Goal: Task Accomplishment & Management: Use online tool/utility

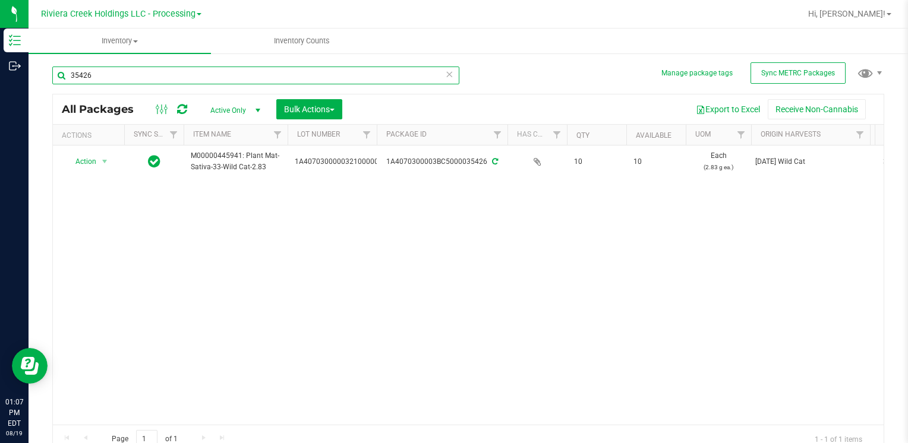
click at [122, 80] on input "35426" at bounding box center [255, 76] width 407 height 18
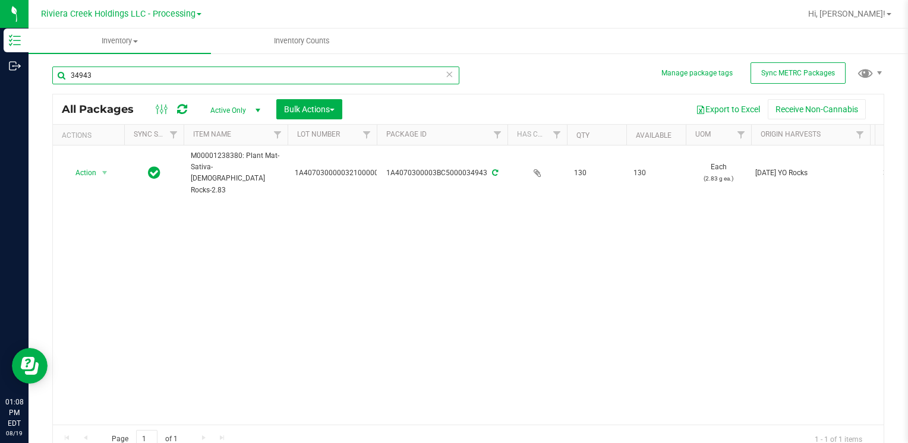
type input "34943"
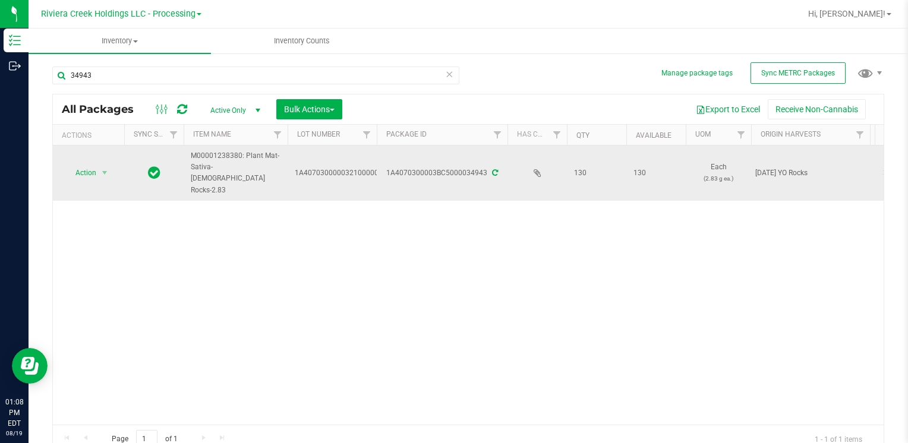
click at [88, 165] on span "Action" at bounding box center [81, 173] width 32 height 17
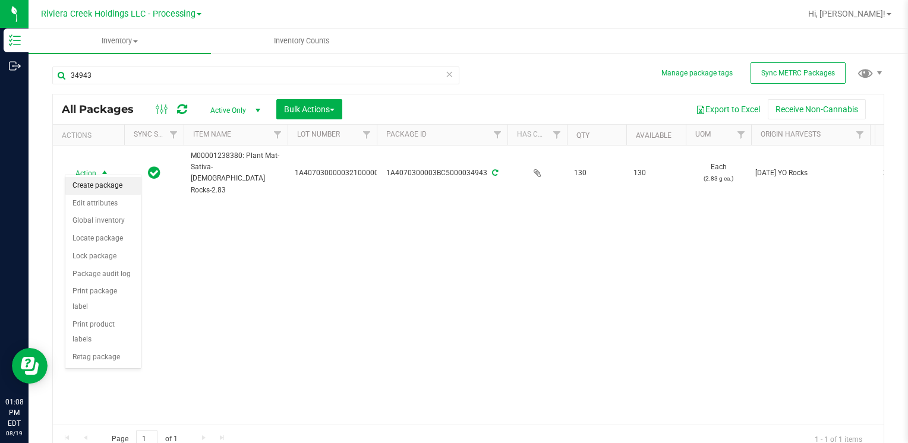
click at [103, 186] on li "Create package" at bounding box center [102, 186] width 75 height 18
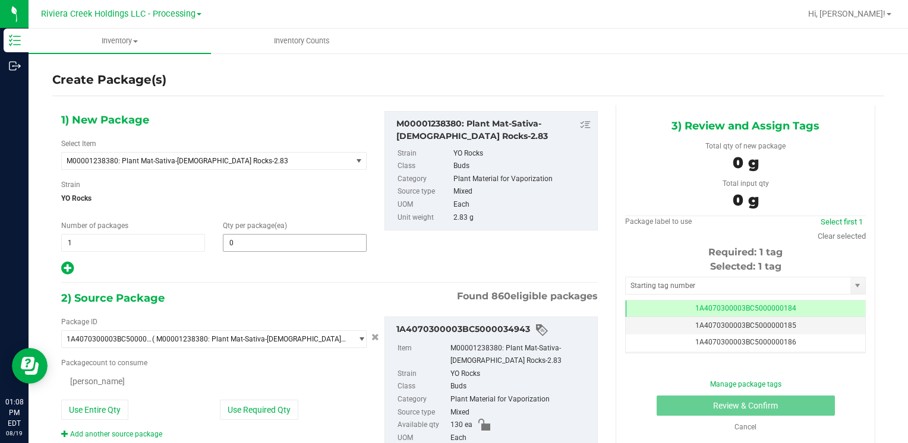
click at [252, 244] on span "0 0" at bounding box center [295, 243] width 144 height 18
type input "40"
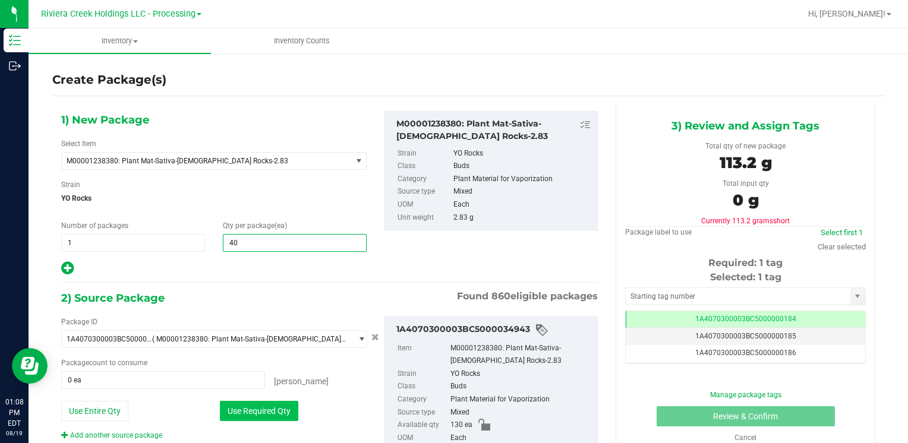
type input "40"
click at [232, 415] on button "Use Required Qty" at bounding box center [259, 411] width 78 height 20
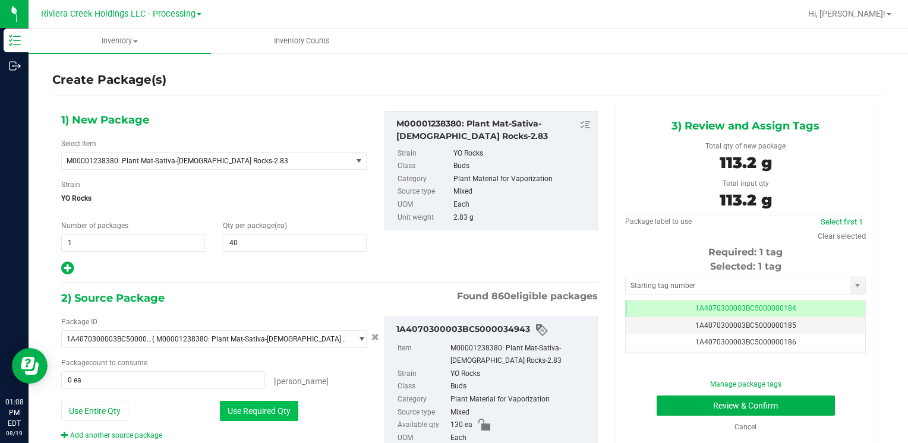
type input "40 ea"
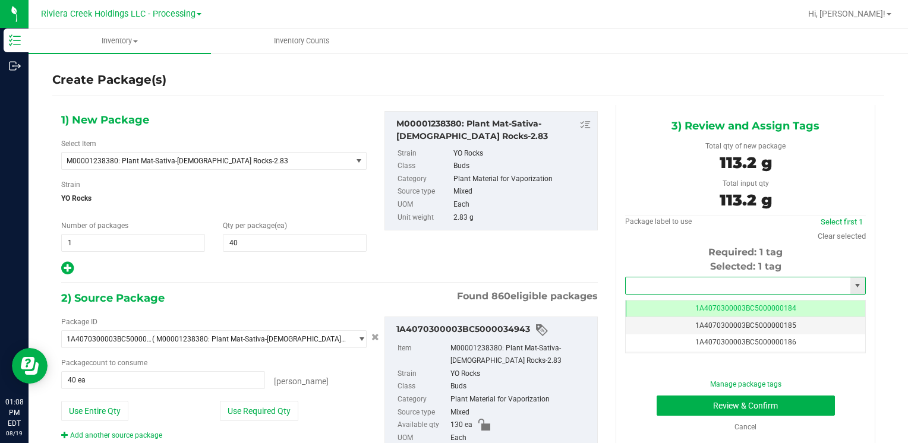
click at [648, 286] on input "text" at bounding box center [738, 286] width 225 height 17
click at [647, 300] on li "1A4070300003BC5000015559" at bounding box center [738, 306] width 237 height 18
type input "1A4070300003BC5000015559"
click at [675, 405] on button "Review & Confirm" at bounding box center [746, 406] width 178 height 20
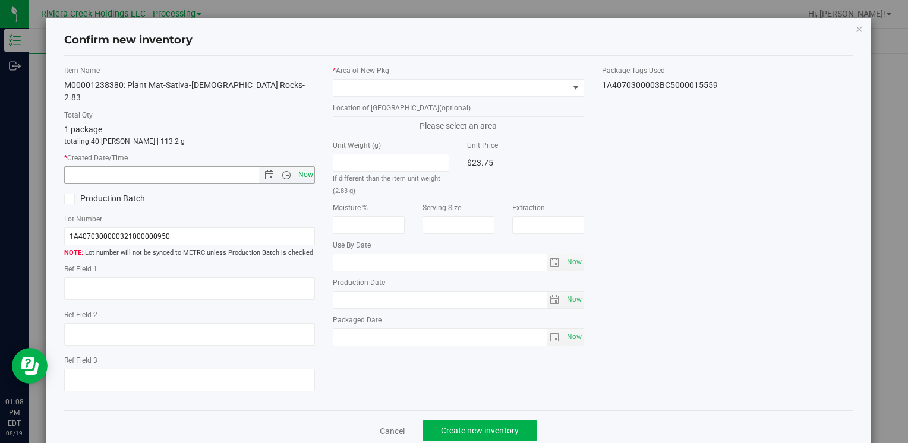
click at [303, 166] on span "Now" at bounding box center [305, 174] width 20 height 17
type input "[DATE] 1:08 PM"
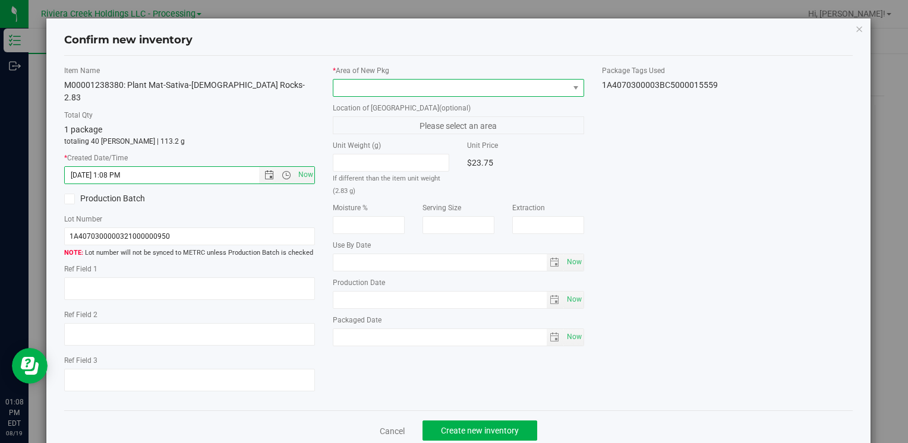
click at [357, 81] on span at bounding box center [450, 88] width 235 height 17
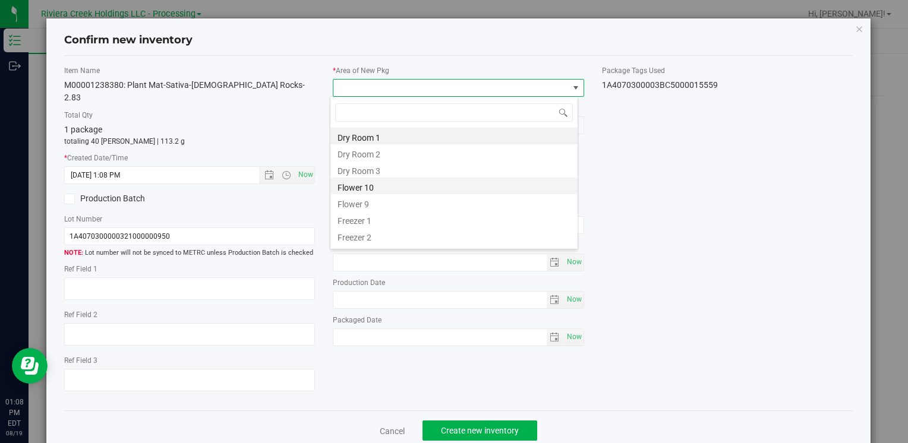
click at [396, 180] on li "Flower 10" at bounding box center [453, 186] width 247 height 17
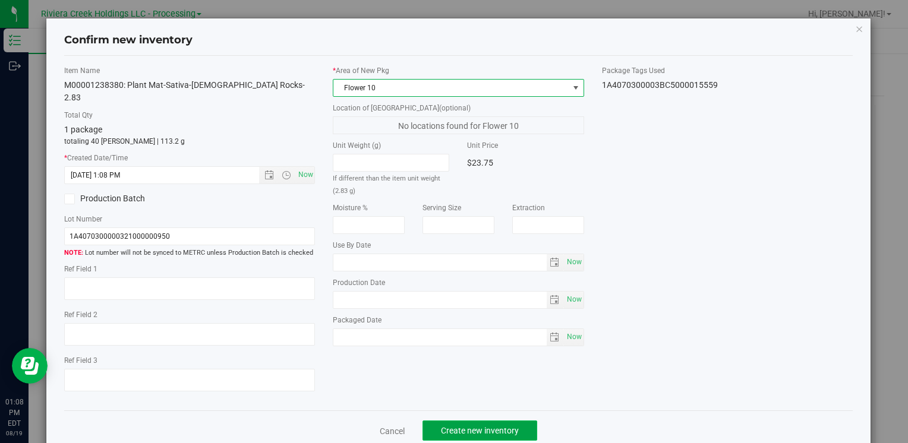
click at [454, 426] on span "Create new inventory" at bounding box center [480, 431] width 78 height 10
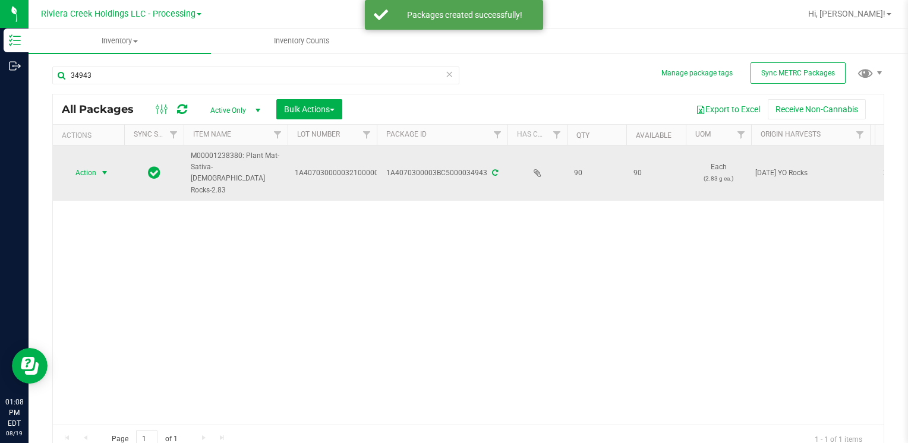
click at [87, 165] on span "Action" at bounding box center [81, 173] width 32 height 17
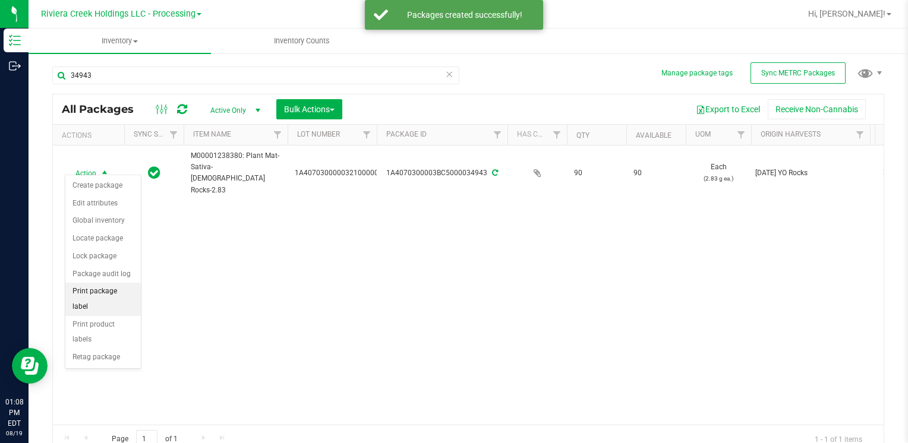
click at [115, 292] on li "Print package label" at bounding box center [102, 299] width 75 height 33
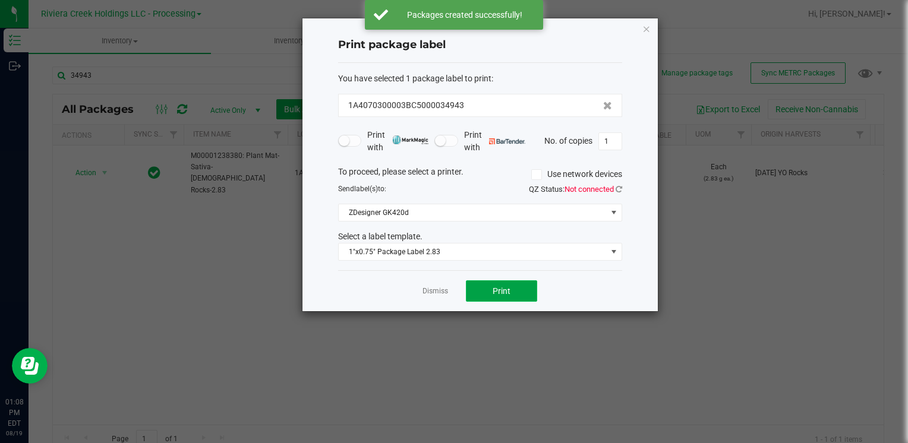
click at [496, 289] on span "Print" at bounding box center [502, 291] width 18 height 10
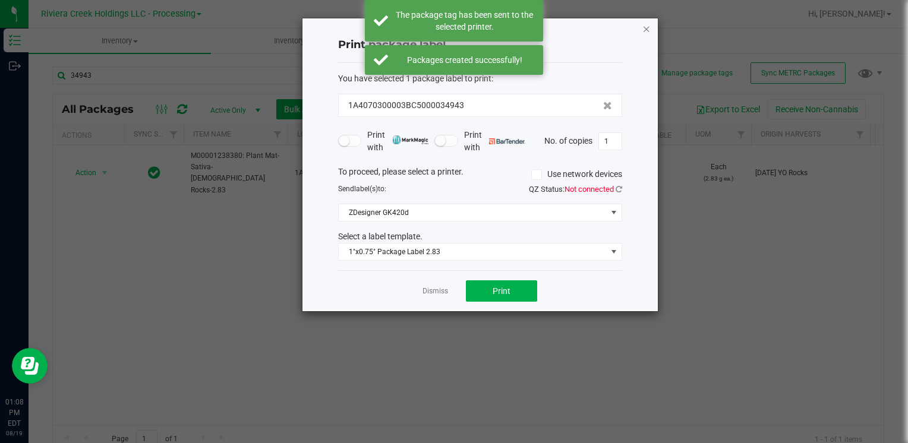
click at [644, 25] on icon "button" at bounding box center [647, 28] width 8 height 14
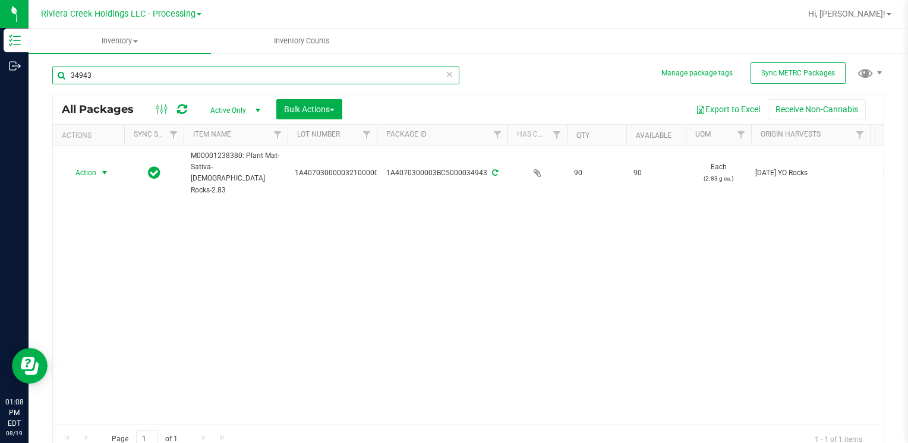
click at [107, 80] on input "34943" at bounding box center [255, 76] width 407 height 18
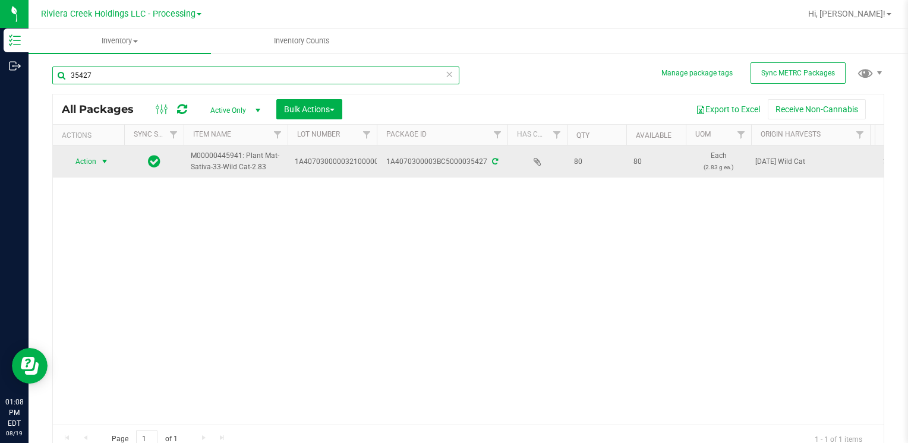
type input "35427"
click at [83, 159] on span "Action" at bounding box center [81, 161] width 32 height 17
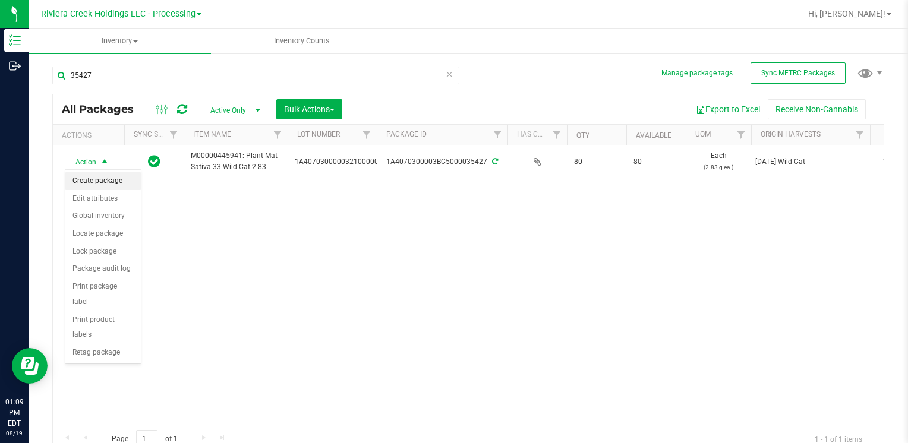
click at [127, 180] on li "Create package" at bounding box center [102, 181] width 75 height 18
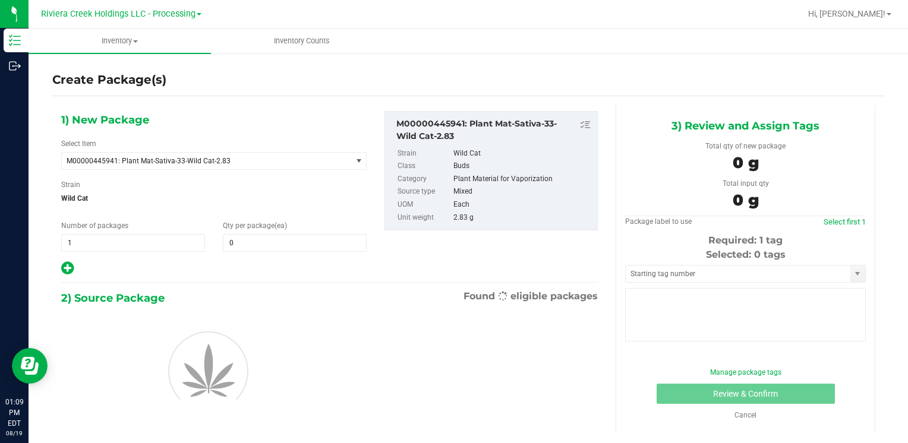
type input "0"
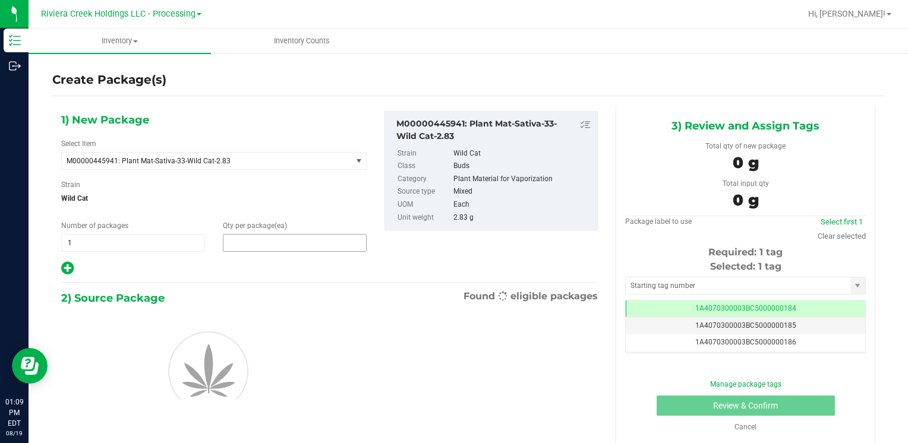
click at [250, 248] on span at bounding box center [295, 243] width 144 height 18
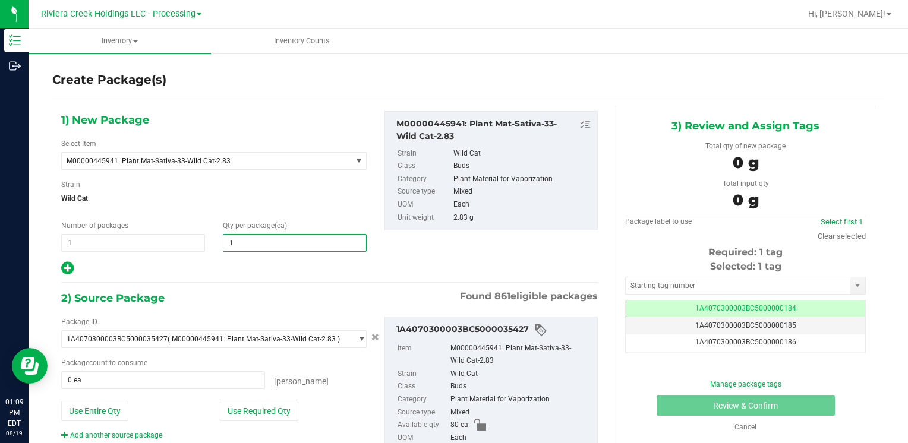
type input "10"
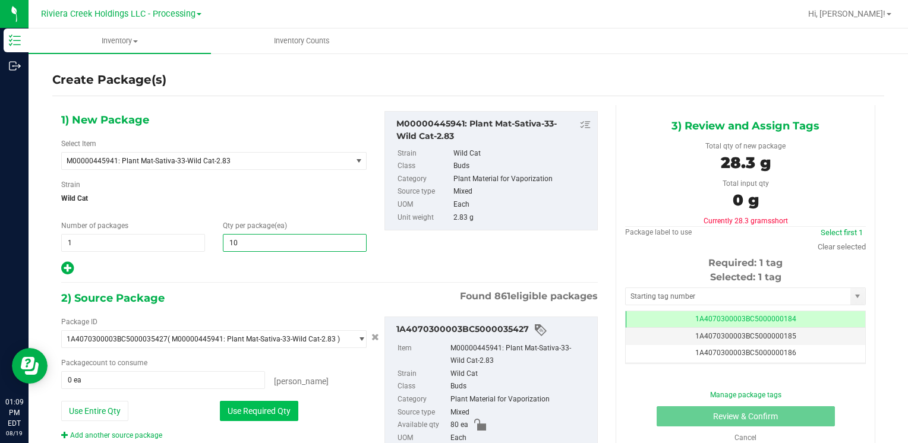
type input "10"
click at [243, 416] on button "Use Required Qty" at bounding box center [259, 411] width 78 height 20
type input "10 ea"
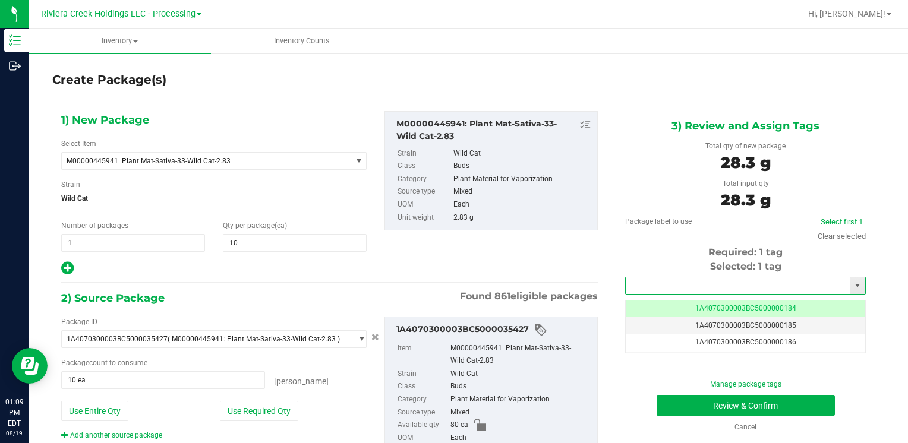
click at [673, 287] on input "text" at bounding box center [738, 286] width 225 height 17
click at [666, 297] on li "1A4070300003BC5000015558" at bounding box center [738, 306] width 237 height 18
type input "1A4070300003BC5000015558"
click at [676, 398] on button "Review & Confirm" at bounding box center [746, 406] width 178 height 20
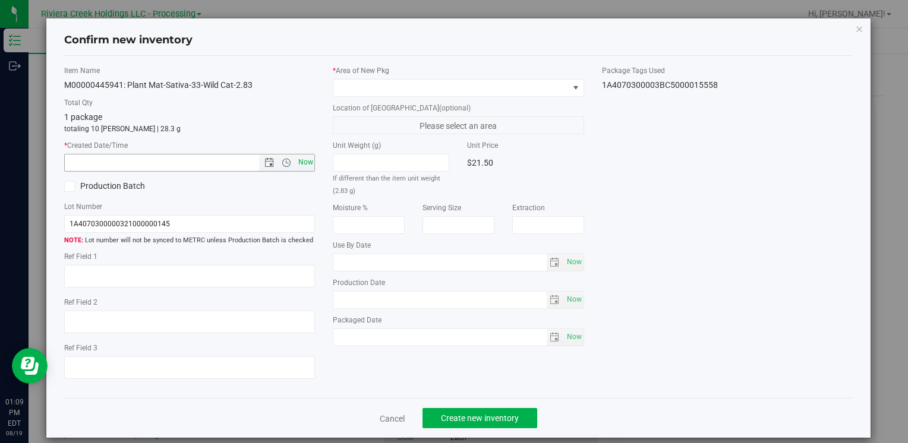
click at [307, 170] on span "Now" at bounding box center [305, 162] width 20 height 17
type input "[DATE] 1:09 PM"
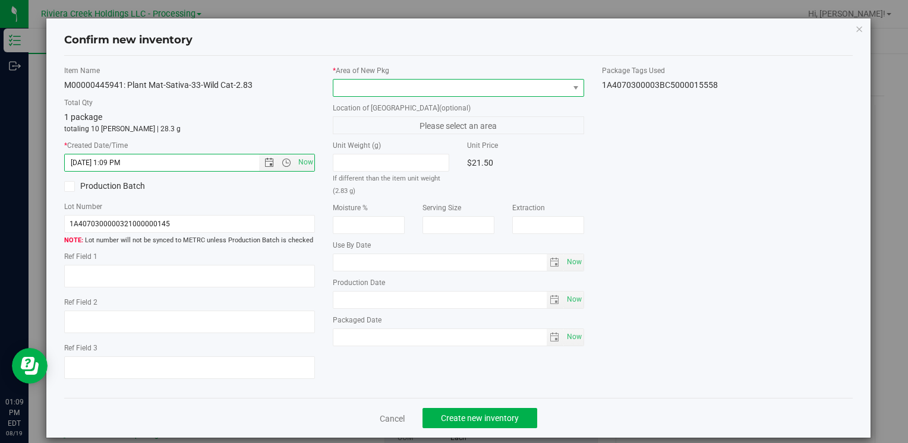
click at [358, 84] on span at bounding box center [450, 88] width 235 height 17
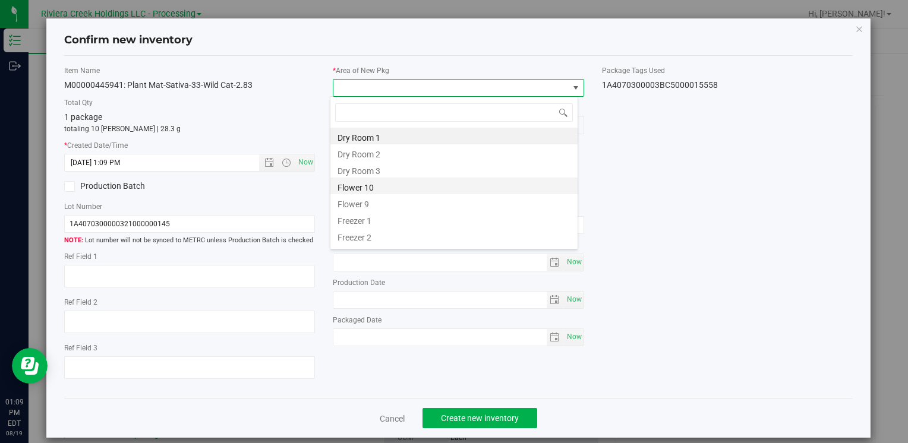
click at [395, 189] on li "Flower 10" at bounding box center [453, 186] width 247 height 17
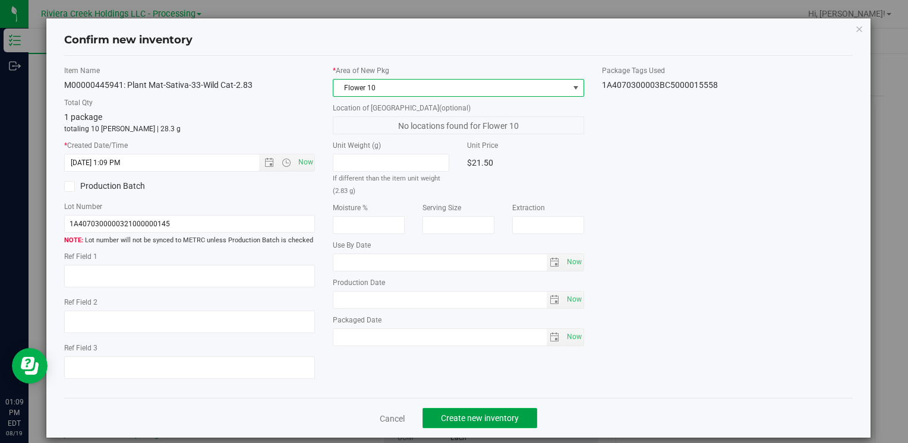
click at [461, 427] on button "Create new inventory" at bounding box center [480, 418] width 115 height 20
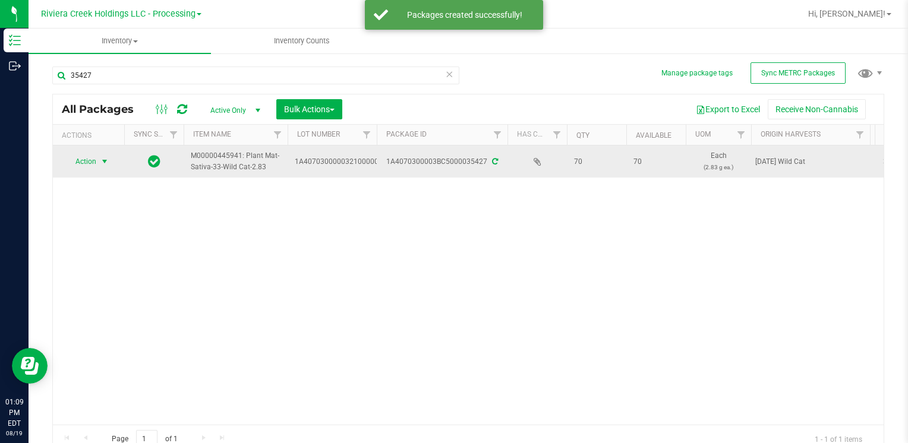
click at [84, 158] on span "Action" at bounding box center [81, 161] width 32 height 17
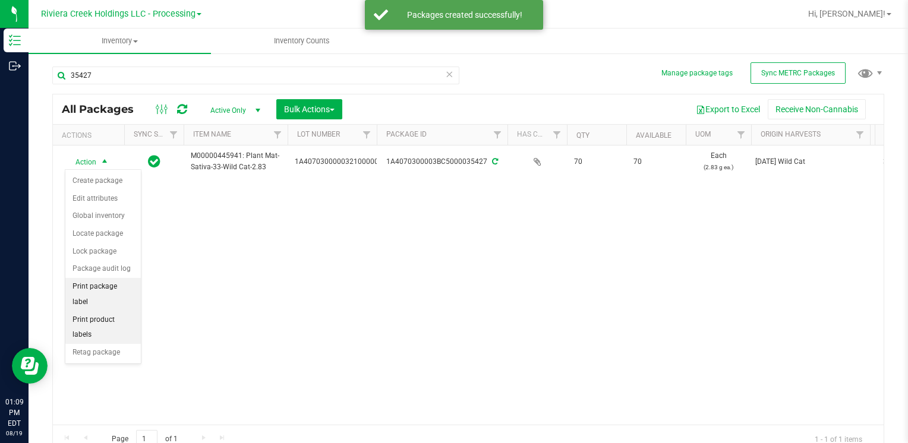
click at [126, 284] on li "Print package label" at bounding box center [102, 294] width 75 height 33
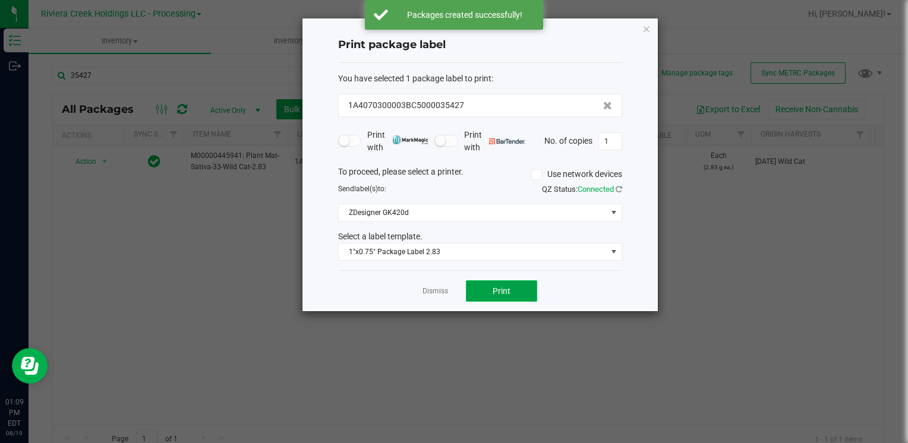
click at [502, 286] on span "Print" at bounding box center [502, 291] width 18 height 10
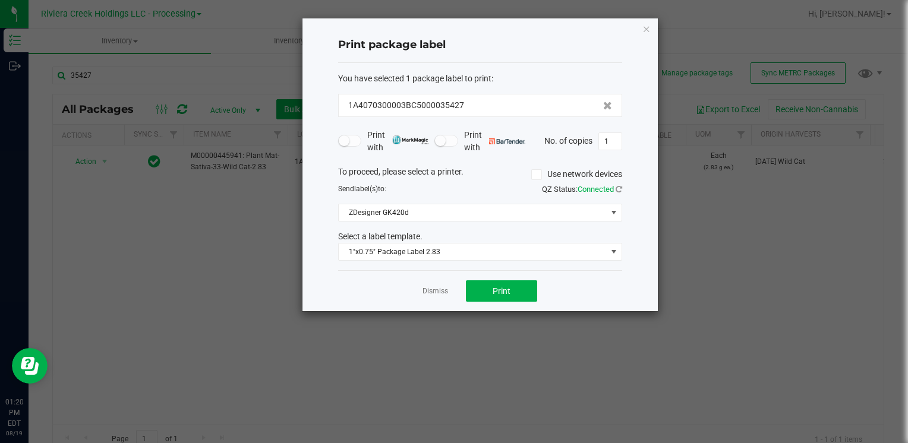
click at [645, 29] on icon "button" at bounding box center [647, 28] width 8 height 14
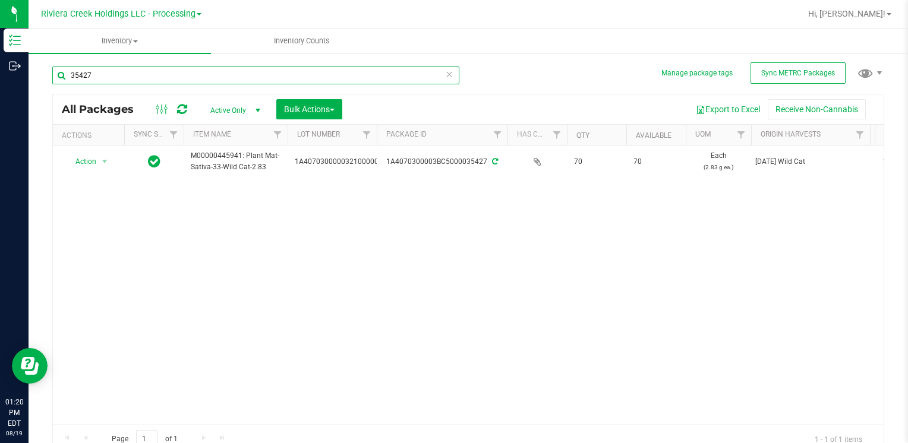
click at [204, 72] on input "35427" at bounding box center [255, 76] width 407 height 18
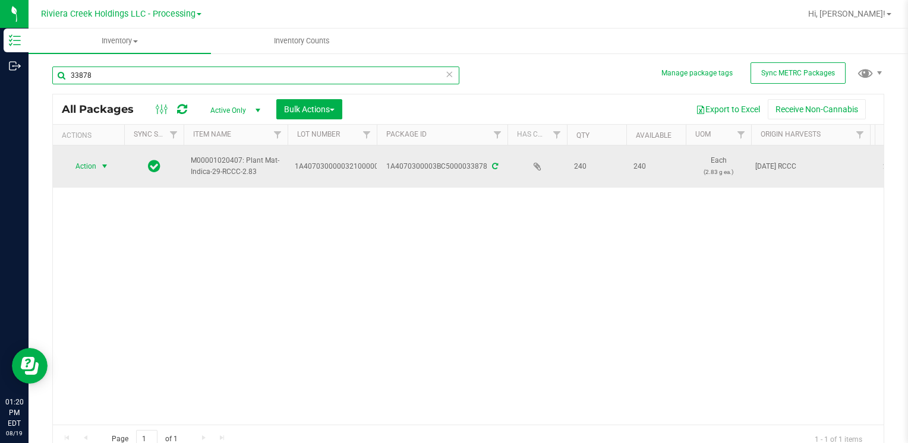
type input "33878"
click at [78, 167] on span "Action" at bounding box center [81, 166] width 32 height 17
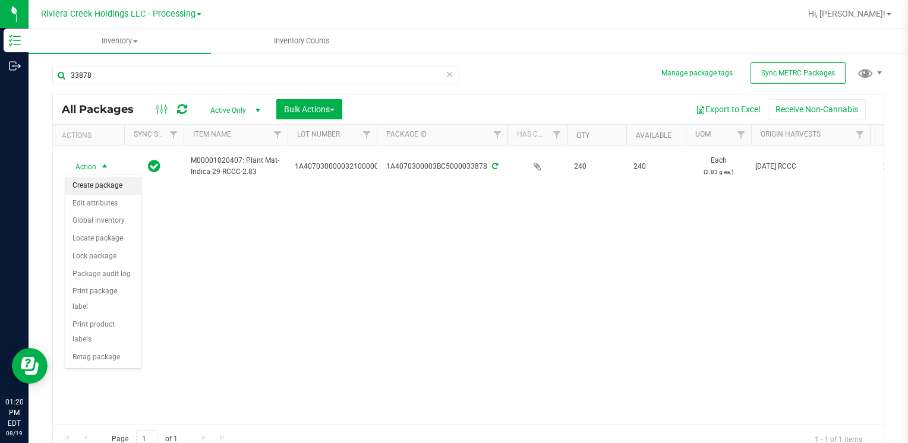
click at [99, 184] on li "Create package" at bounding box center [102, 186] width 75 height 18
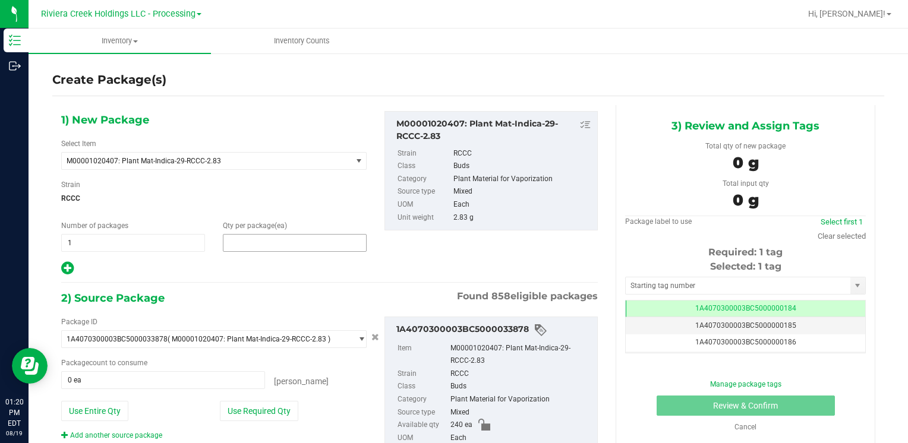
click at [263, 246] on span at bounding box center [295, 243] width 144 height 18
type input "40"
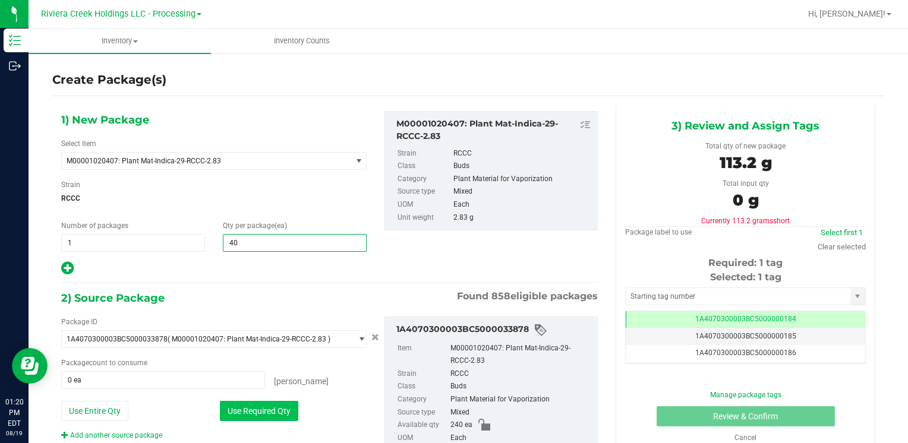
type input "40"
click at [240, 403] on button "Use Required Qty" at bounding box center [259, 411] width 78 height 20
type input "40 ea"
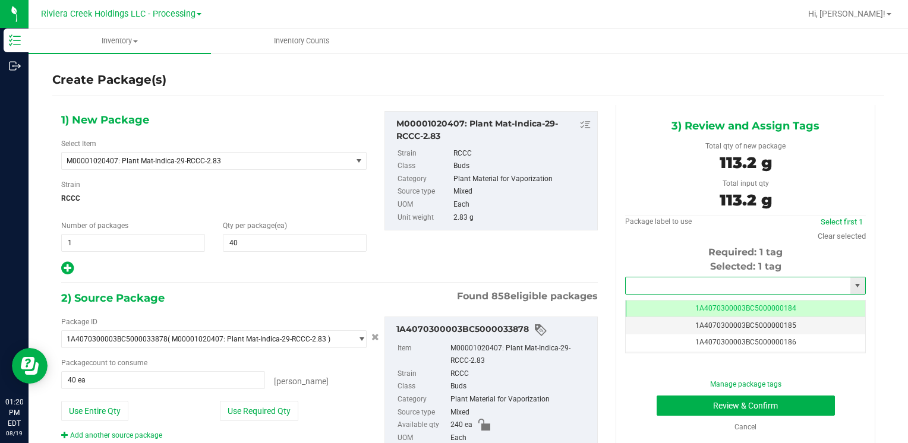
click at [665, 282] on input "text" at bounding box center [738, 286] width 225 height 17
click at [654, 303] on li "1A4070300003BC5000015561" at bounding box center [738, 306] width 237 height 18
type input "1A4070300003BC5000015561"
click at [680, 402] on button "Review & Confirm" at bounding box center [746, 406] width 178 height 20
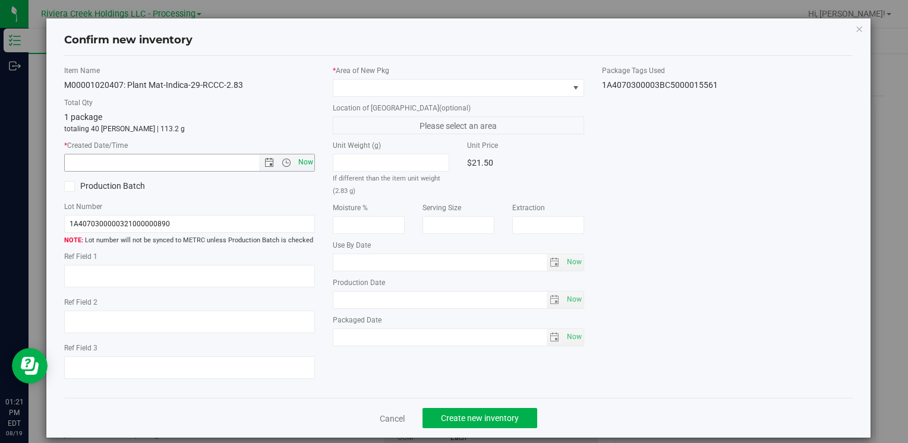
click at [306, 168] on span "Now" at bounding box center [305, 162] width 20 height 17
type input "[DATE] 1:21 PM"
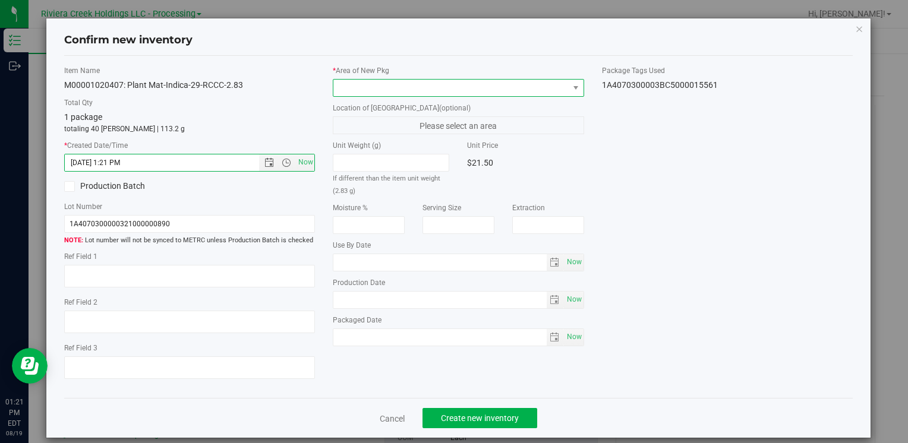
click at [349, 84] on span at bounding box center [450, 88] width 235 height 17
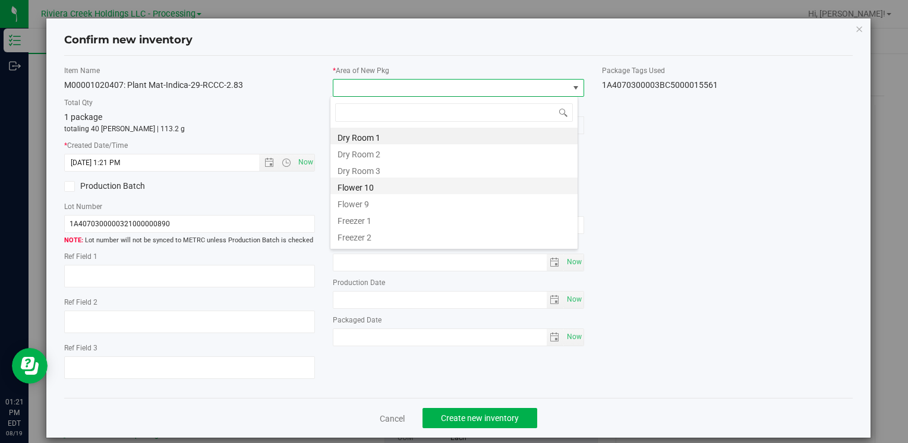
click at [371, 186] on li "Flower 10" at bounding box center [453, 186] width 247 height 17
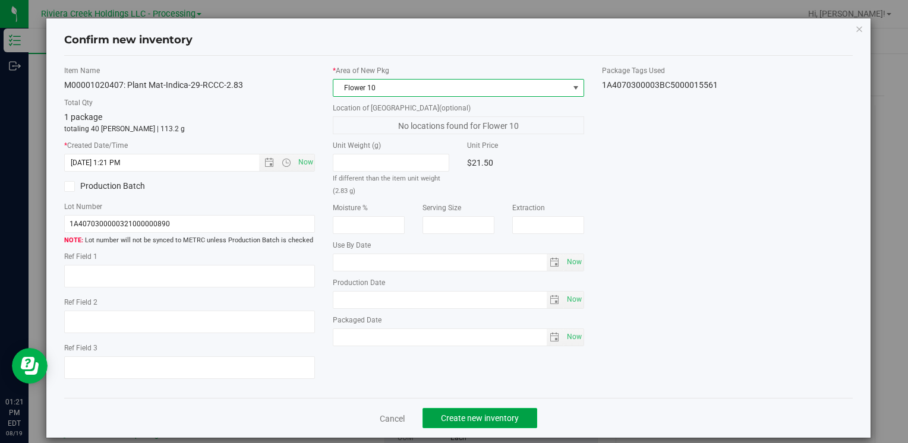
click at [444, 414] on span "Create new inventory" at bounding box center [480, 419] width 78 height 10
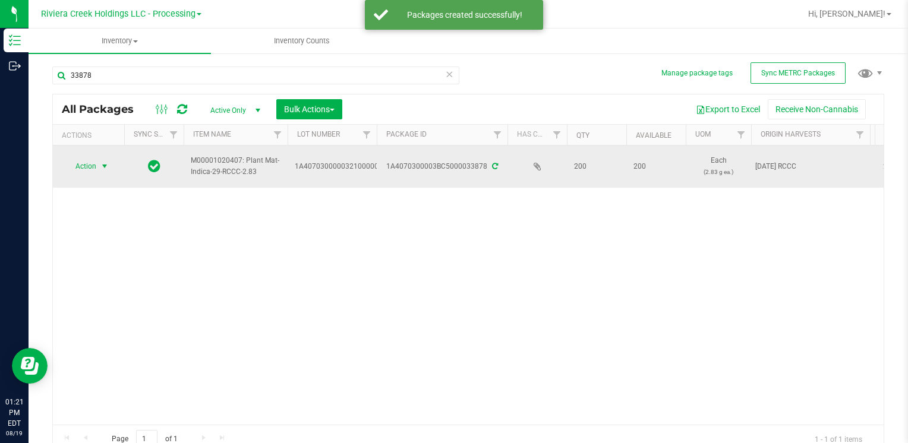
click at [102, 165] on span "select" at bounding box center [105, 167] width 10 height 10
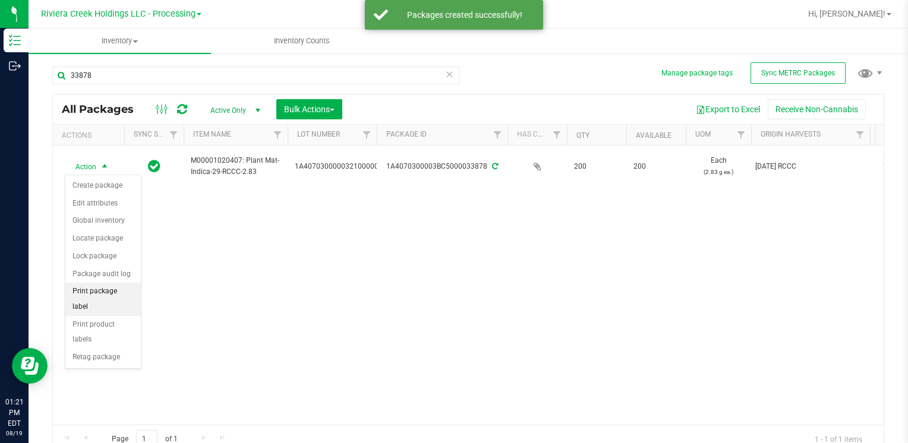
click at [127, 294] on li "Print package label" at bounding box center [102, 299] width 75 height 33
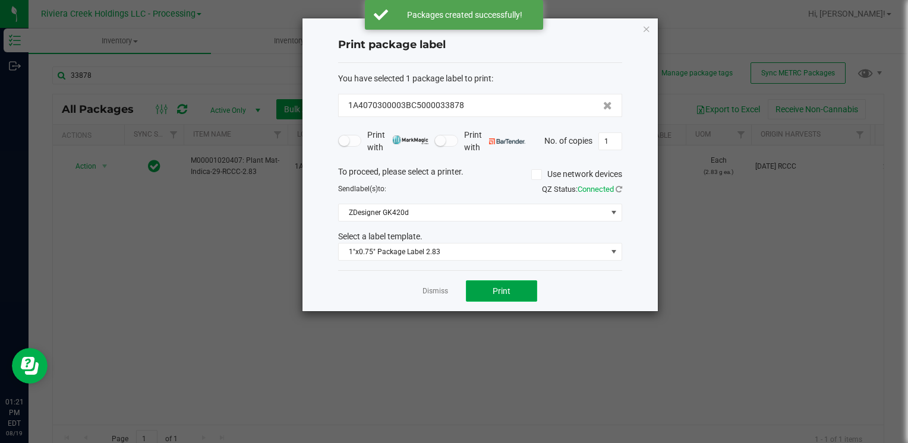
click at [494, 300] on button "Print" at bounding box center [501, 291] width 71 height 21
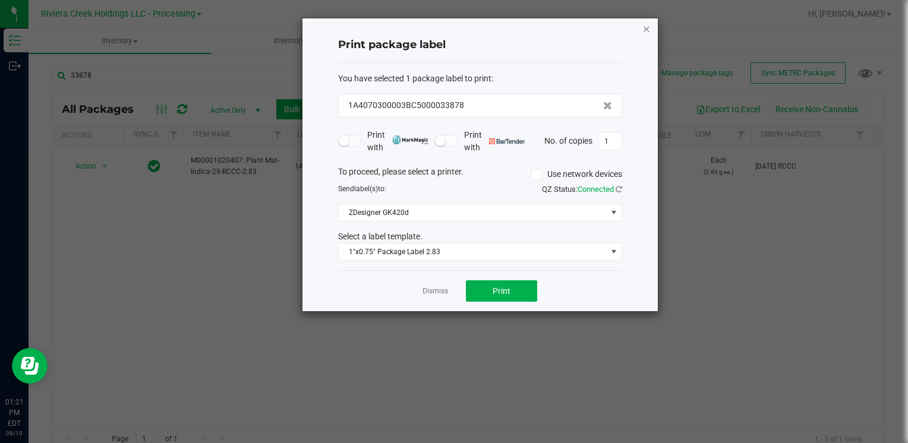
click at [644, 24] on icon "button" at bounding box center [647, 28] width 8 height 14
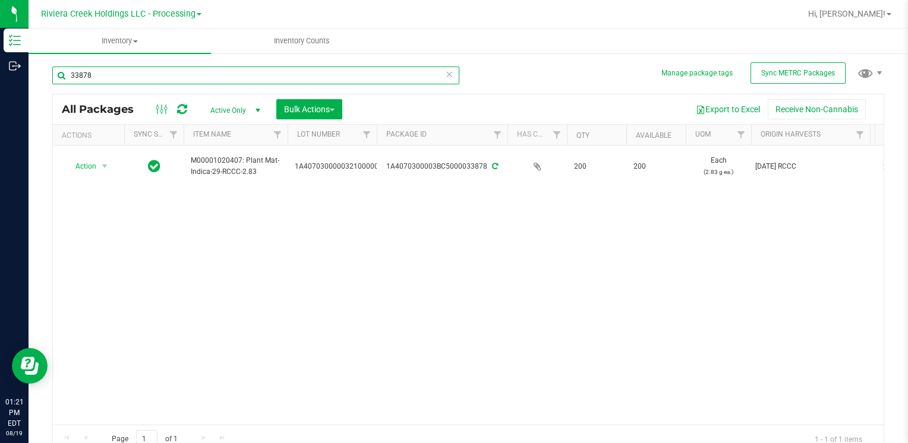
click at [134, 76] on input "33878" at bounding box center [255, 76] width 407 height 18
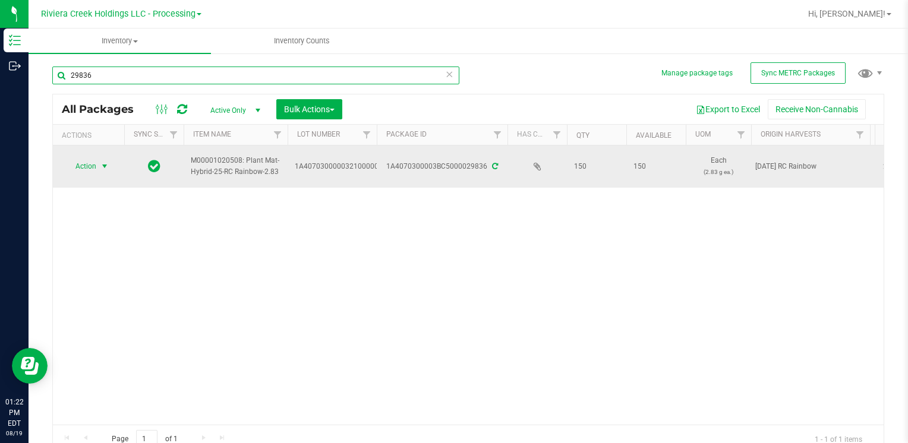
type input "29836"
click at [100, 165] on span "select" at bounding box center [105, 167] width 10 height 10
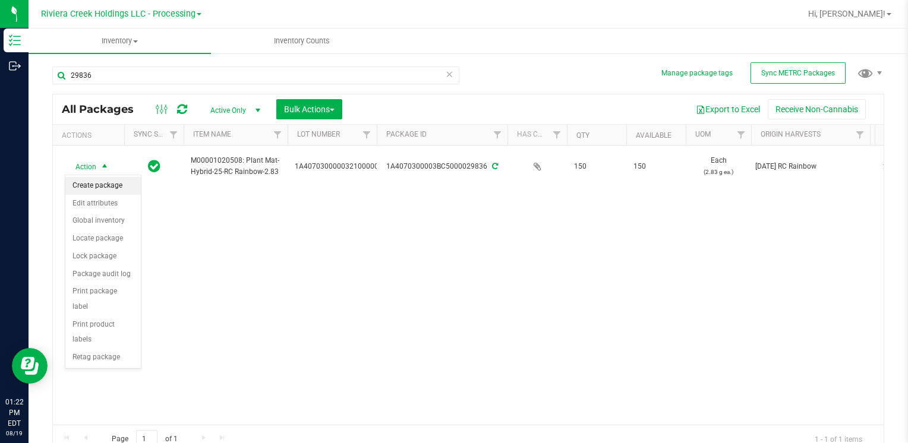
click at [105, 187] on li "Create package" at bounding box center [102, 186] width 75 height 18
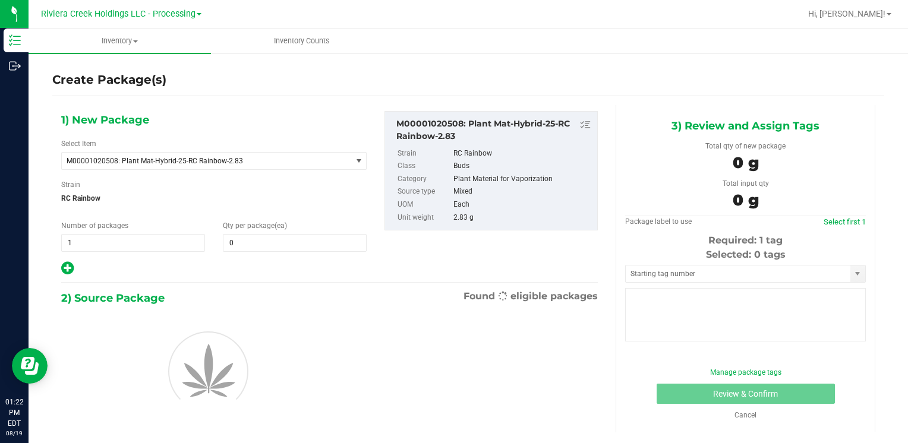
type input "0"
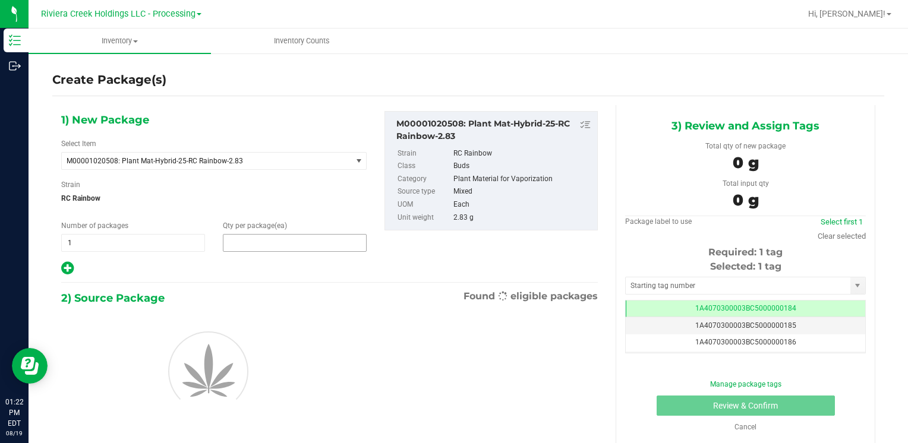
click at [286, 246] on span at bounding box center [295, 243] width 144 height 18
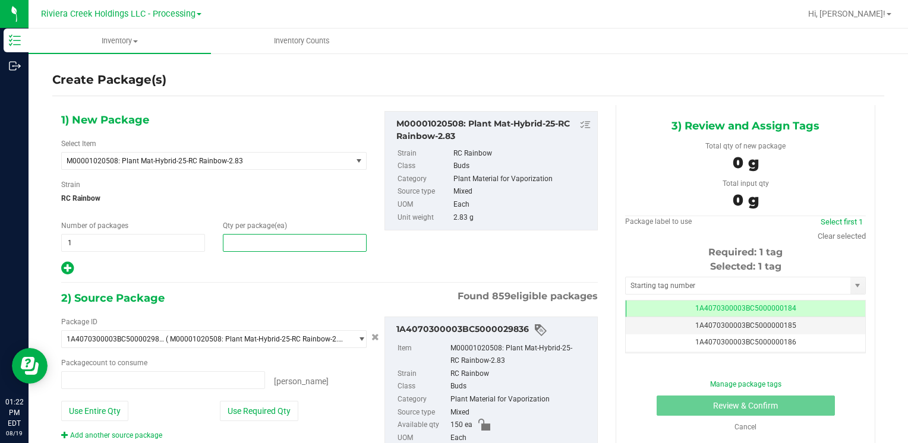
type input "0 ea"
type input "40"
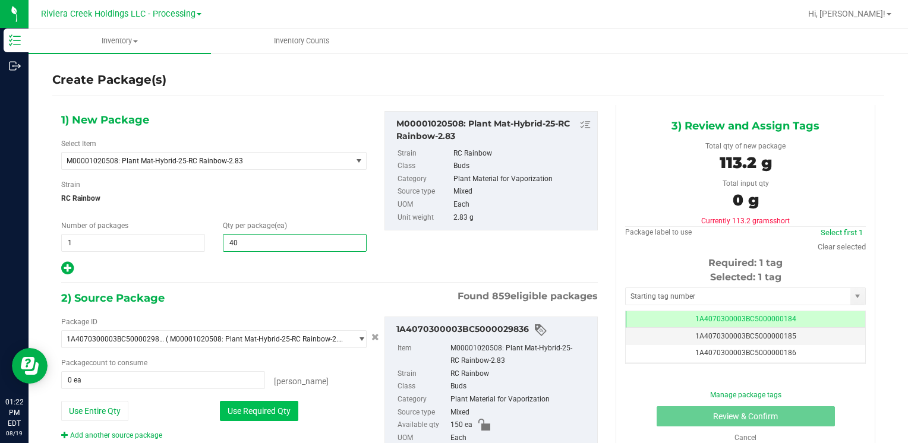
type input "40"
click at [253, 414] on button "Use Required Qty" at bounding box center [259, 411] width 78 height 20
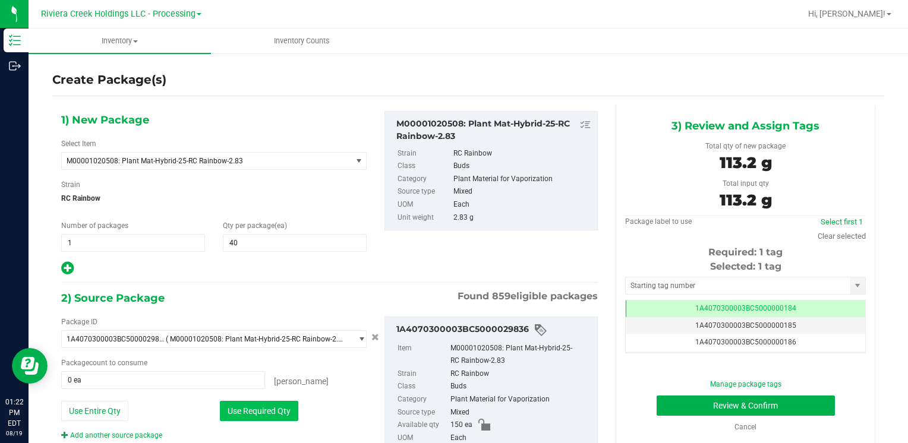
type input "40 ea"
click at [647, 292] on span at bounding box center [745, 286] width 241 height 18
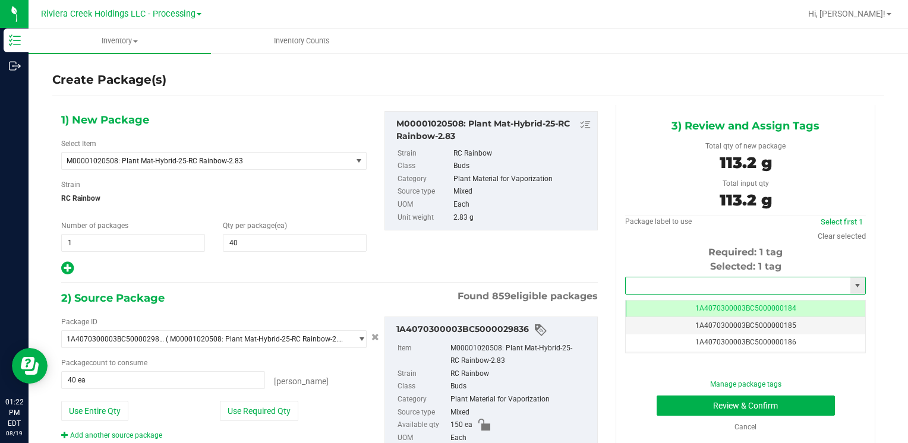
click at [646, 284] on input "text" at bounding box center [738, 286] width 225 height 17
click at [646, 299] on li "1A4070300003BC5000015562" at bounding box center [738, 306] width 237 height 18
type input "1A4070300003BC5000015562"
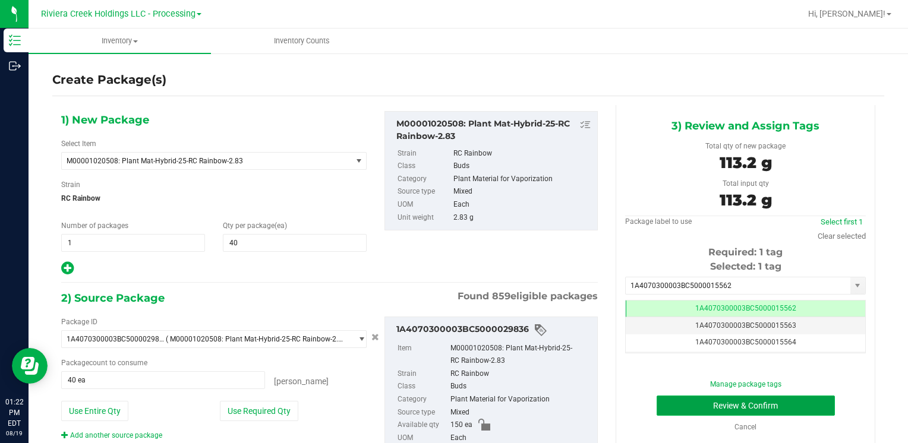
click at [676, 405] on button "Review & Confirm" at bounding box center [746, 406] width 178 height 20
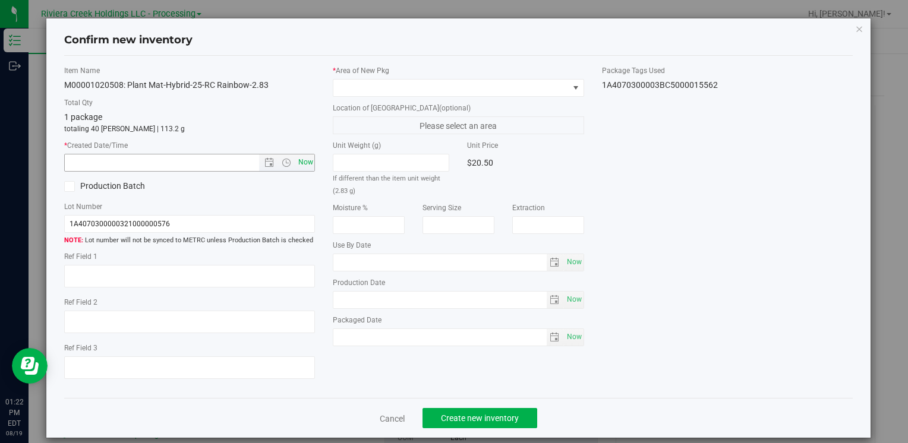
click at [301, 165] on span "Now" at bounding box center [305, 162] width 20 height 17
type input "[DATE] 1:22 PM"
click at [363, 89] on span at bounding box center [450, 88] width 235 height 17
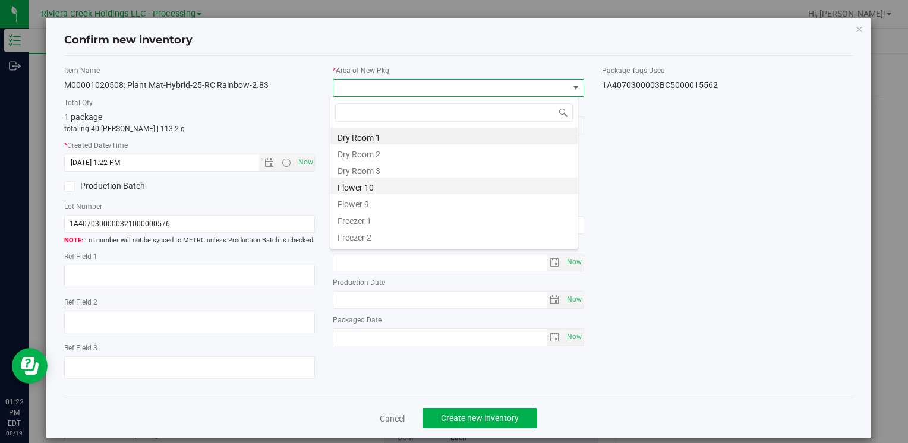
click at [397, 184] on li "Flower 10" at bounding box center [453, 186] width 247 height 17
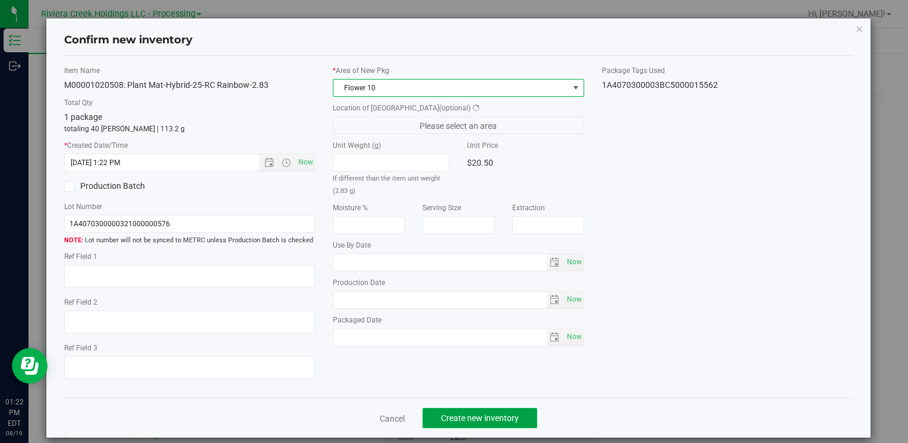
click at [462, 424] on button "Create new inventory" at bounding box center [480, 418] width 115 height 20
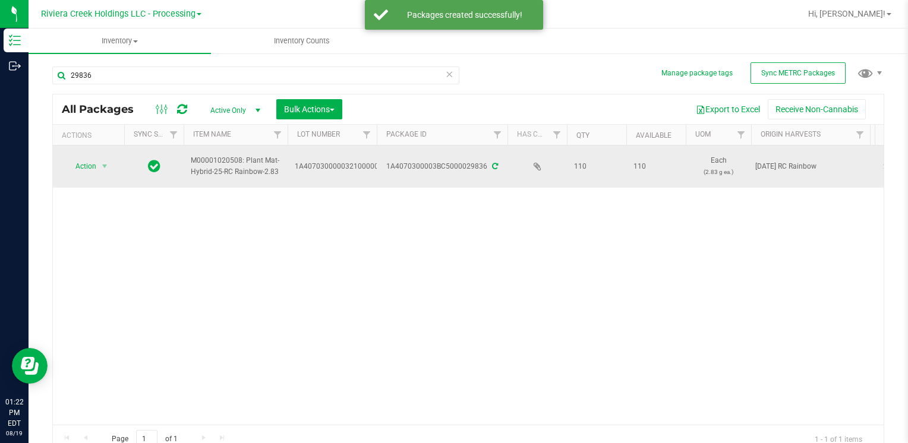
click at [95, 163] on span "Action" at bounding box center [81, 166] width 32 height 17
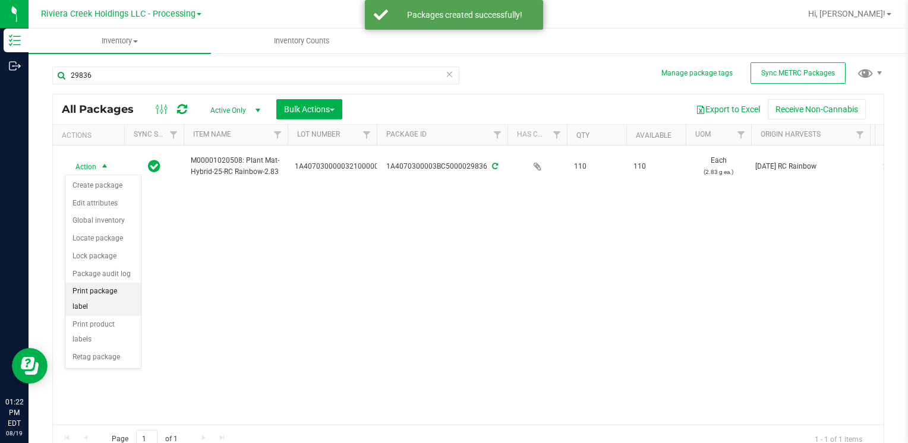
click at [109, 293] on li "Print package label" at bounding box center [102, 299] width 75 height 33
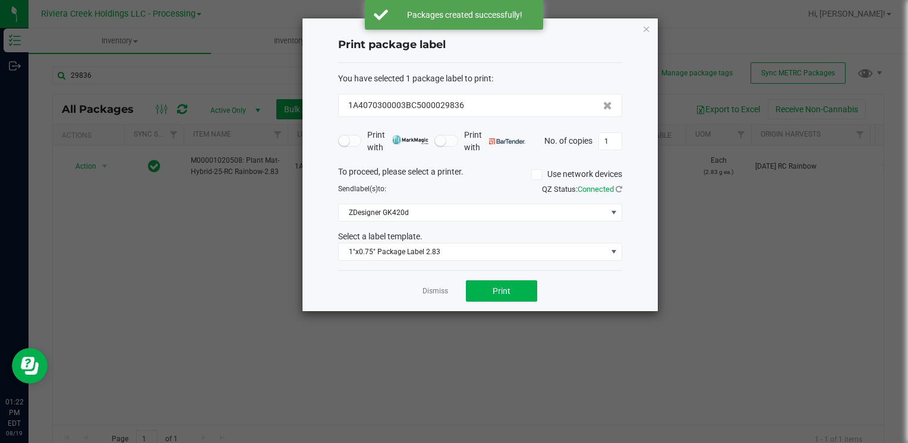
click at [496, 277] on div "Dismiss Print" at bounding box center [480, 290] width 284 height 41
click at [497, 291] on span "Print" at bounding box center [502, 291] width 18 height 10
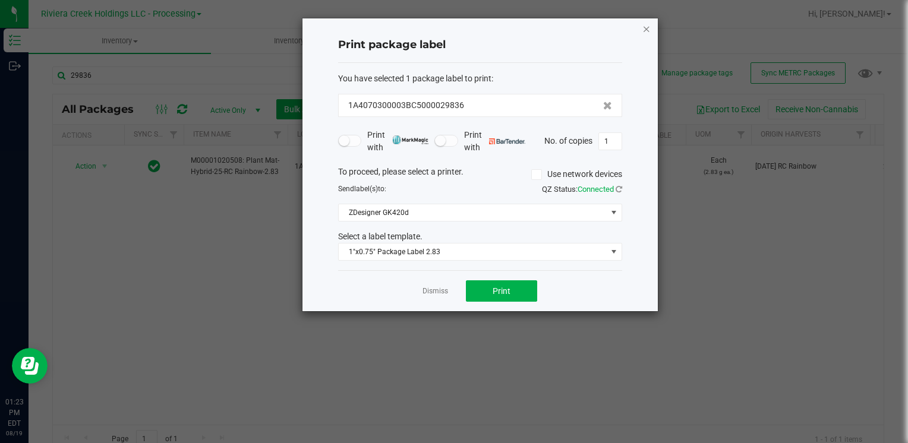
click at [647, 25] on icon "button" at bounding box center [647, 28] width 8 height 14
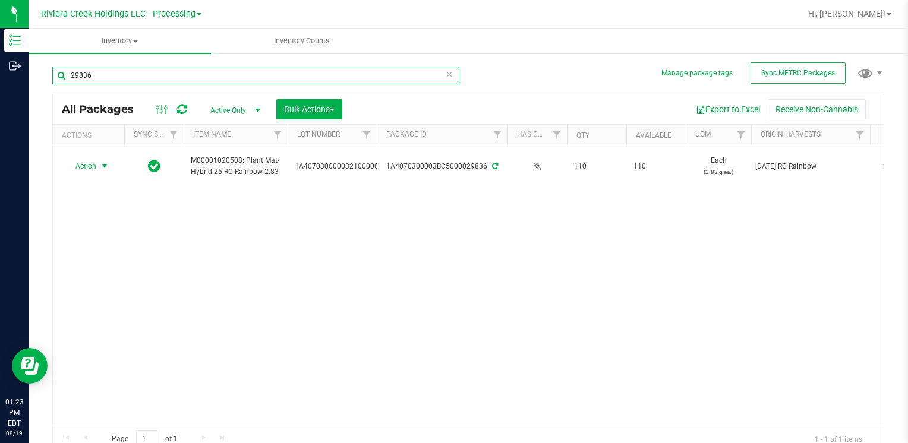
click at [118, 77] on input "29836" at bounding box center [255, 76] width 407 height 18
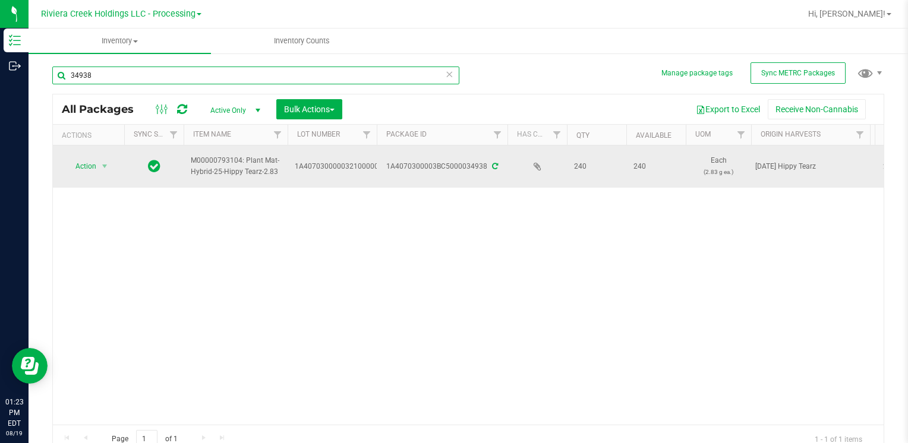
type input "34938"
click at [90, 154] on td "Action Action Create package Edit attributes Global inventory Locate package Lo…" at bounding box center [88, 167] width 71 height 42
click at [90, 159] on span "Action" at bounding box center [81, 166] width 32 height 17
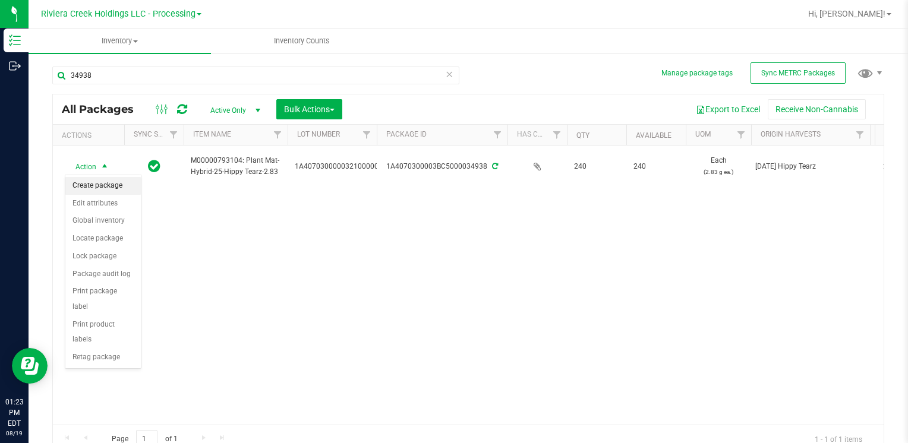
click at [108, 185] on li "Create package" at bounding box center [102, 186] width 75 height 18
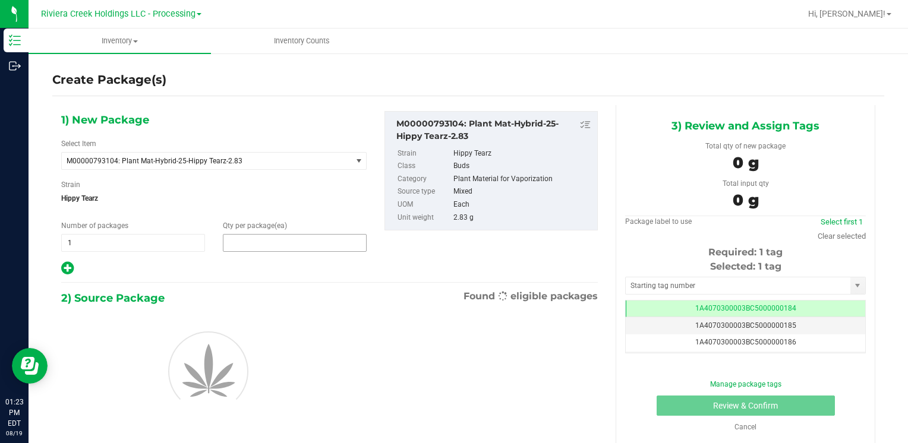
click at [259, 249] on span at bounding box center [295, 243] width 144 height 18
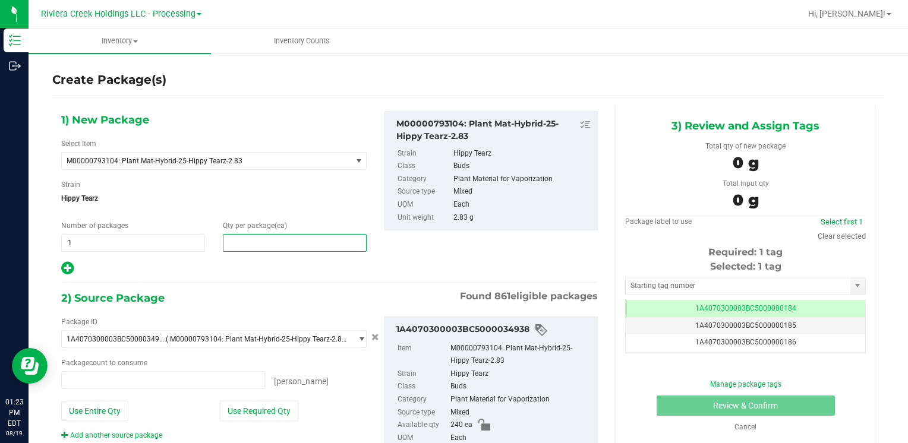
type input "0 ea"
type input "20"
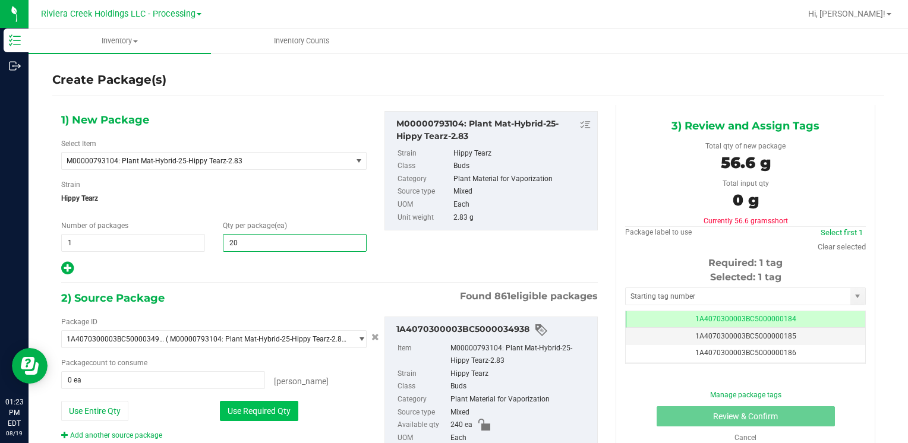
type input "20"
click at [228, 403] on button "Use Required Qty" at bounding box center [259, 411] width 78 height 20
type input "20 ea"
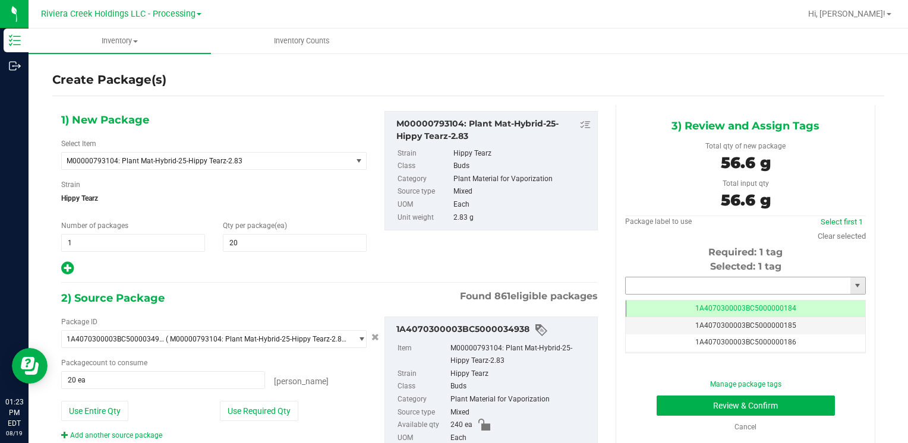
click at [675, 284] on input "text" at bounding box center [738, 286] width 225 height 17
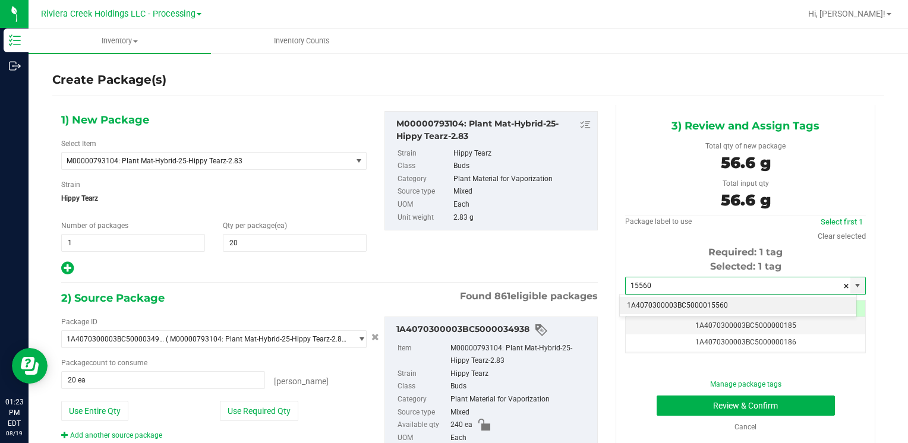
click at [673, 298] on li "1A4070300003BC5000015560" at bounding box center [738, 306] width 237 height 18
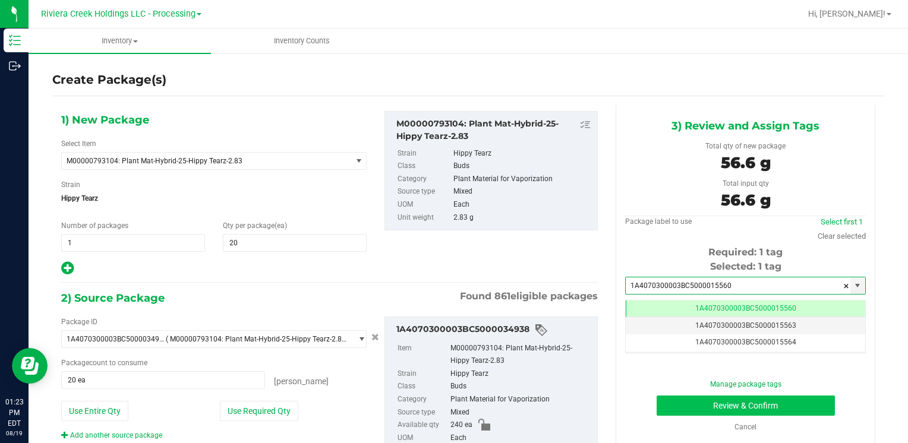
type input "1A4070300003BC5000015560"
click at [698, 398] on button "Review & Confirm" at bounding box center [746, 406] width 178 height 20
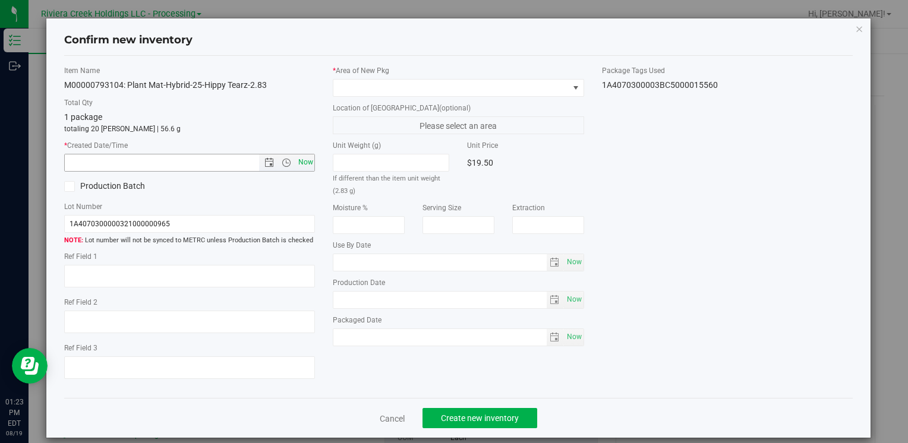
click at [302, 164] on span "Now" at bounding box center [305, 162] width 20 height 17
type input "[DATE] 1:23 PM"
click at [364, 76] on div "* Area of [GEOGRAPHIC_DATA]" at bounding box center [458, 81] width 251 height 32
click at [365, 81] on span at bounding box center [450, 88] width 235 height 17
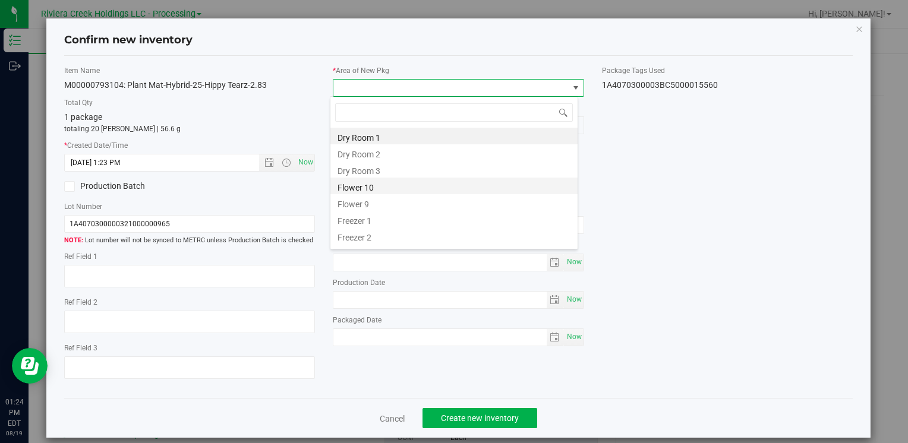
click at [392, 187] on li "Flower 10" at bounding box center [453, 186] width 247 height 17
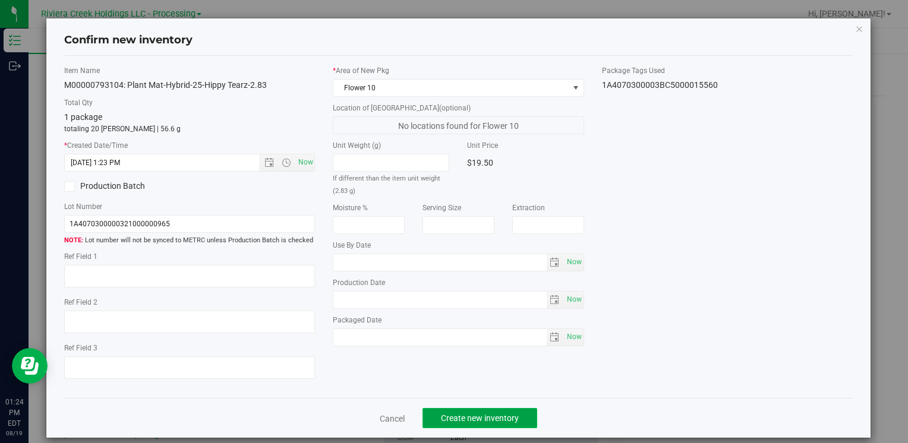
click at [448, 420] on span "Create new inventory" at bounding box center [480, 419] width 78 height 10
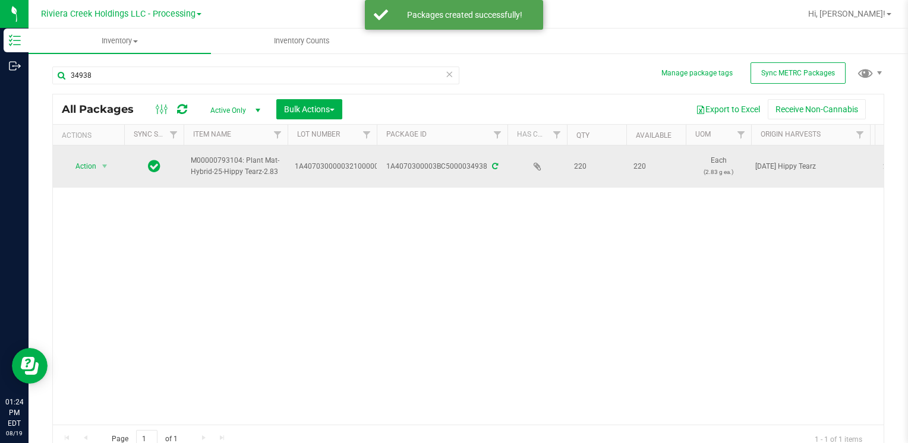
click at [93, 172] on span "Action" at bounding box center [81, 166] width 32 height 17
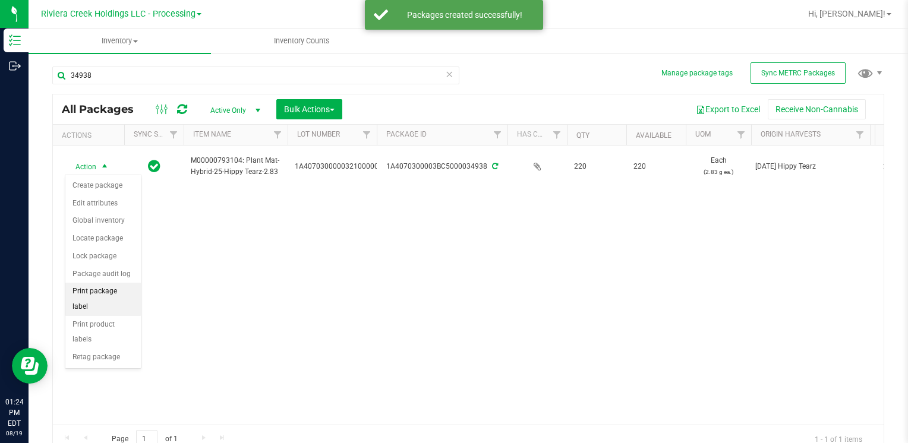
click at [121, 291] on li "Print package label" at bounding box center [102, 299] width 75 height 33
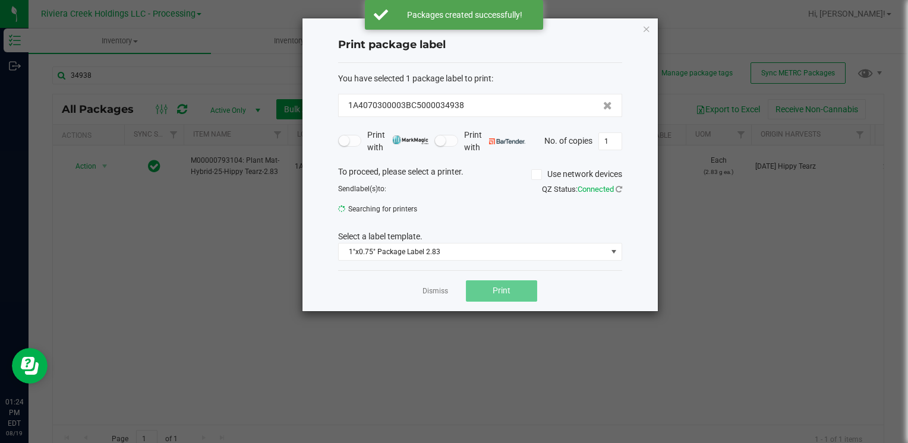
click at [523, 285] on button "Print" at bounding box center [501, 291] width 71 height 21
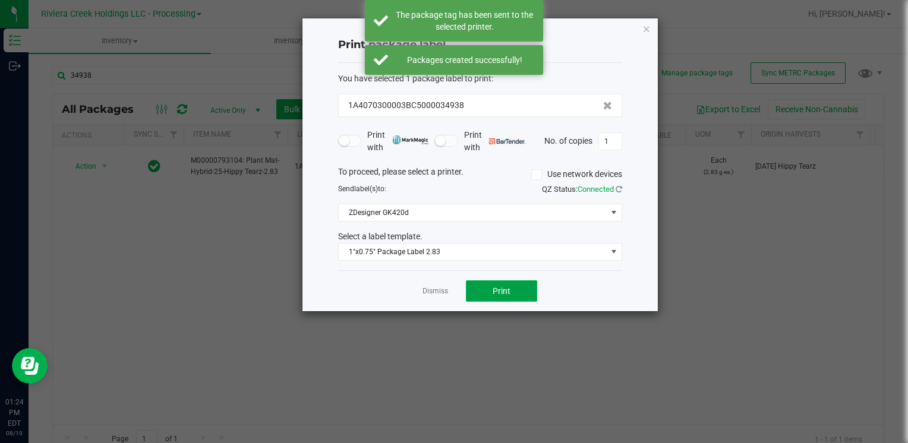
click at [522, 286] on button "Print" at bounding box center [501, 291] width 71 height 21
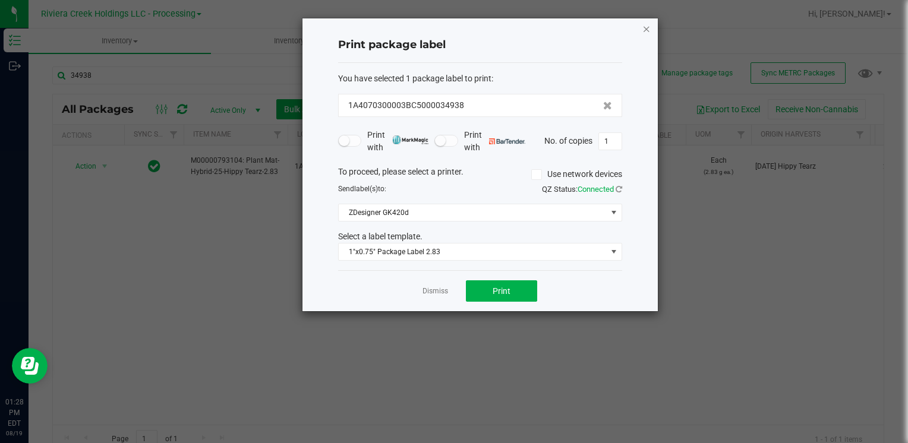
click at [645, 29] on icon "button" at bounding box center [647, 28] width 8 height 14
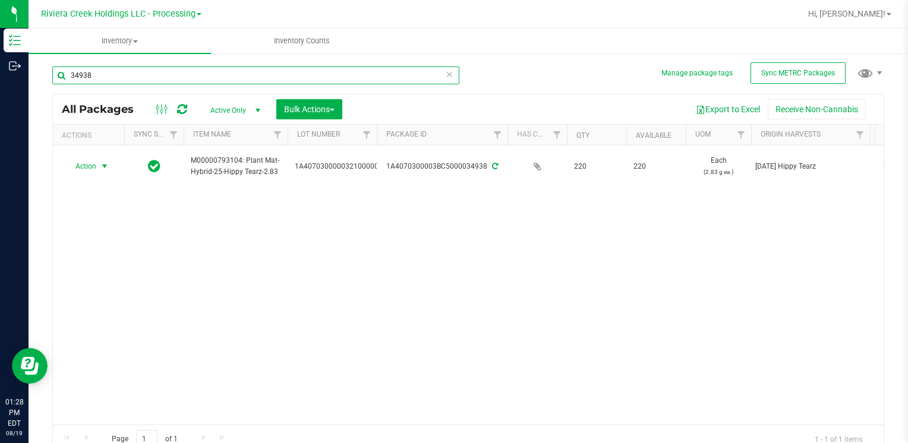
click at [158, 77] on input "34938" at bounding box center [255, 76] width 407 height 18
type input "34938"
drag, startPoint x: 106, startPoint y: 170, endPoint x: 112, endPoint y: 214, distance: 44.3
click at [106, 171] on span "select" at bounding box center [104, 166] width 15 height 17
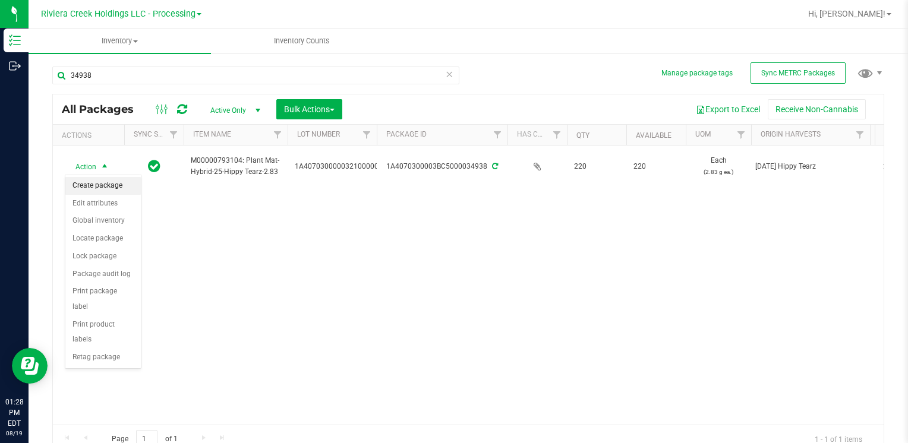
click at [100, 188] on li "Create package" at bounding box center [102, 186] width 75 height 18
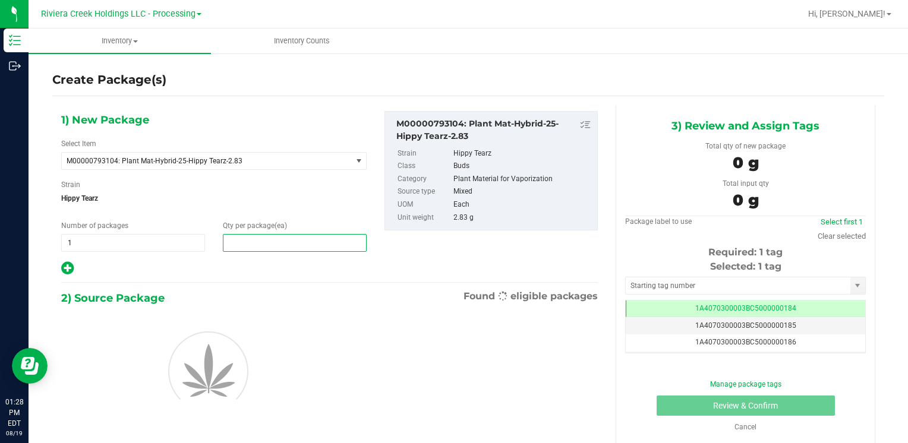
click at [262, 239] on span at bounding box center [295, 243] width 144 height 18
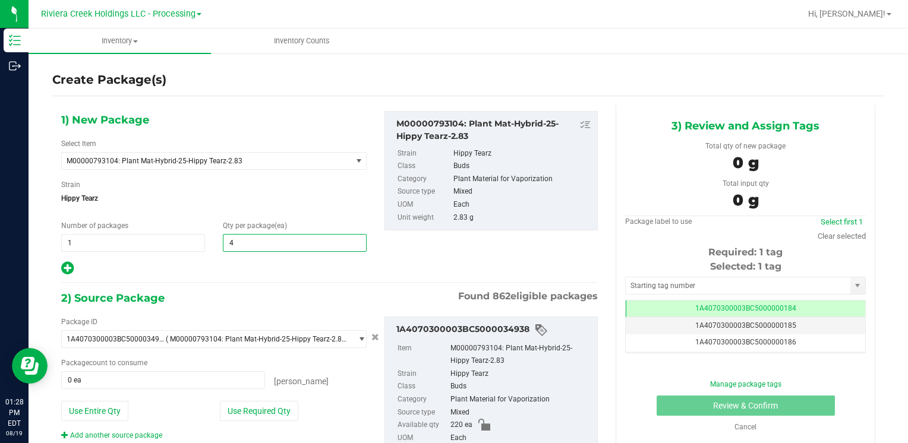
type input "40"
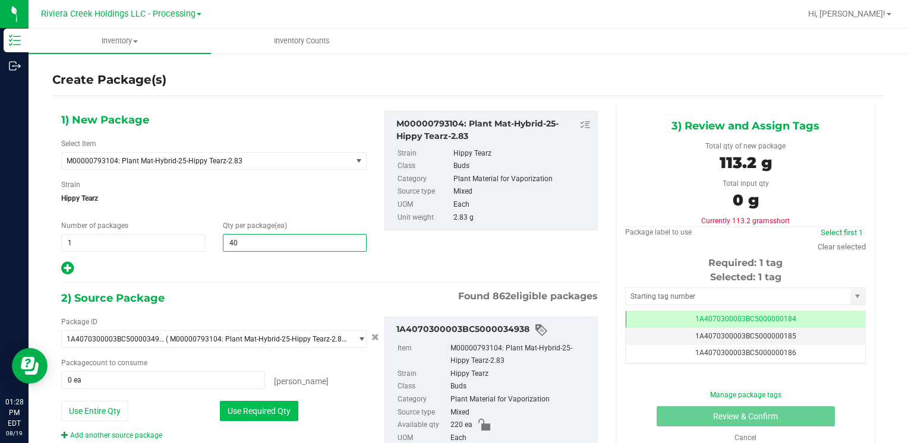
type input "40"
click at [247, 408] on button "Use Required Qty" at bounding box center [259, 411] width 78 height 20
type input "40 ea"
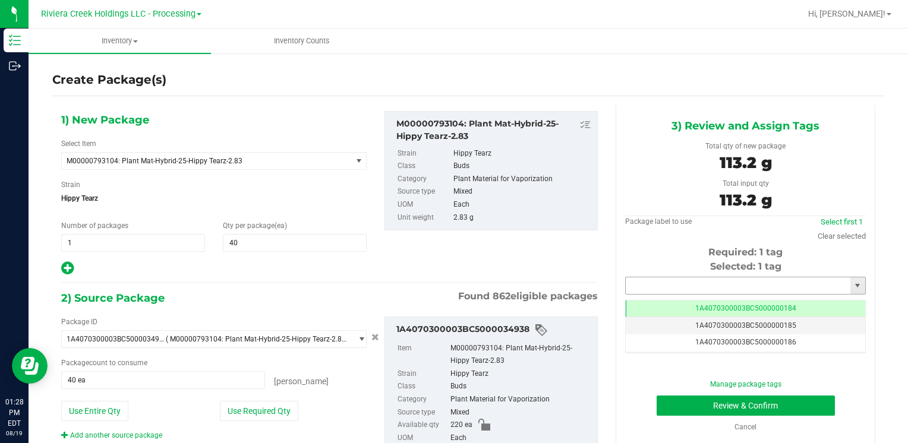
click at [635, 282] on input "text" at bounding box center [738, 286] width 225 height 17
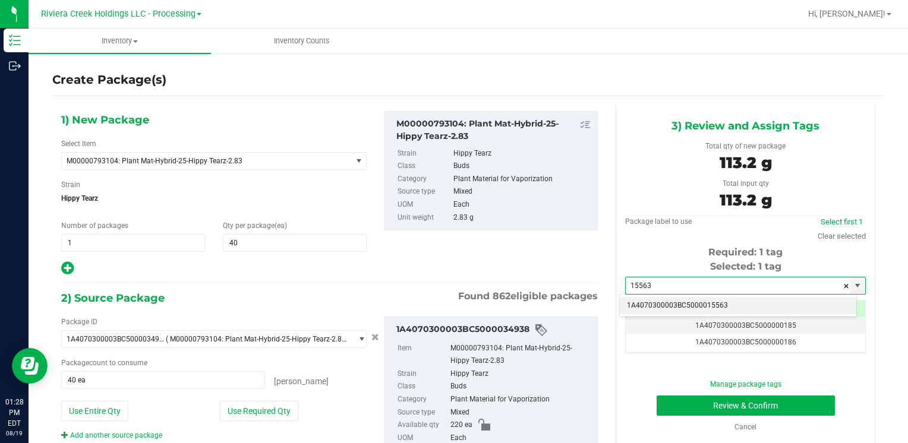
click at [637, 299] on li "1A4070300003BC5000015563" at bounding box center [738, 306] width 237 height 18
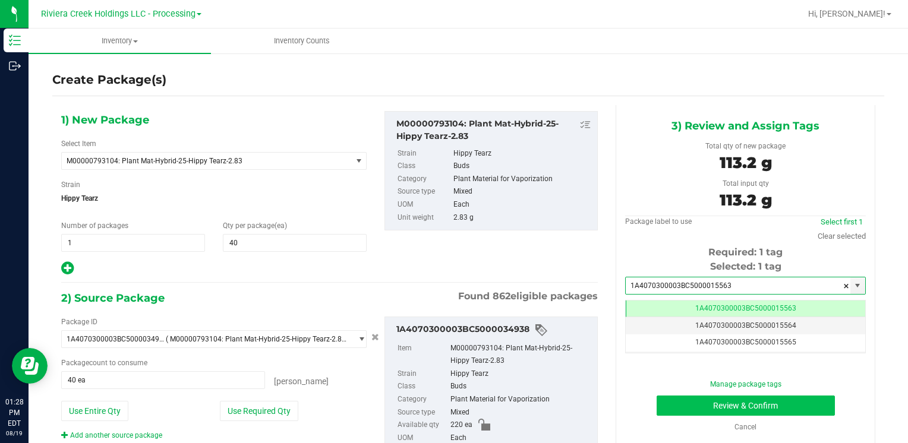
type input "1A4070300003BC5000015563"
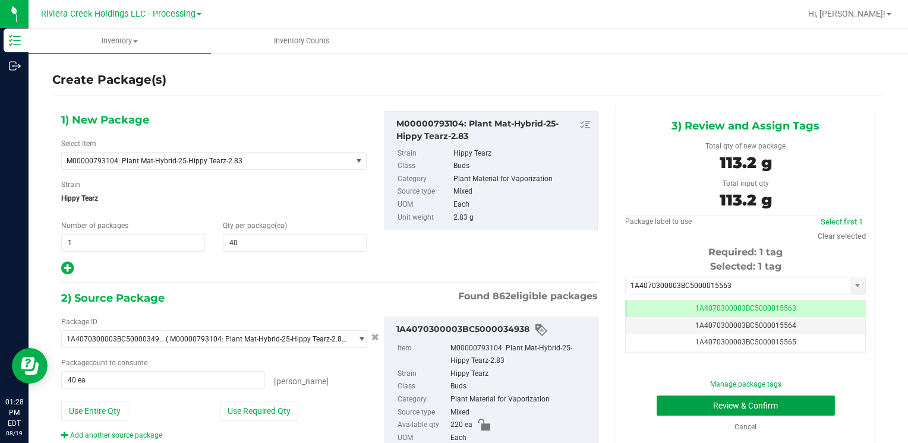
click at [678, 398] on button "Review & Confirm" at bounding box center [746, 406] width 178 height 20
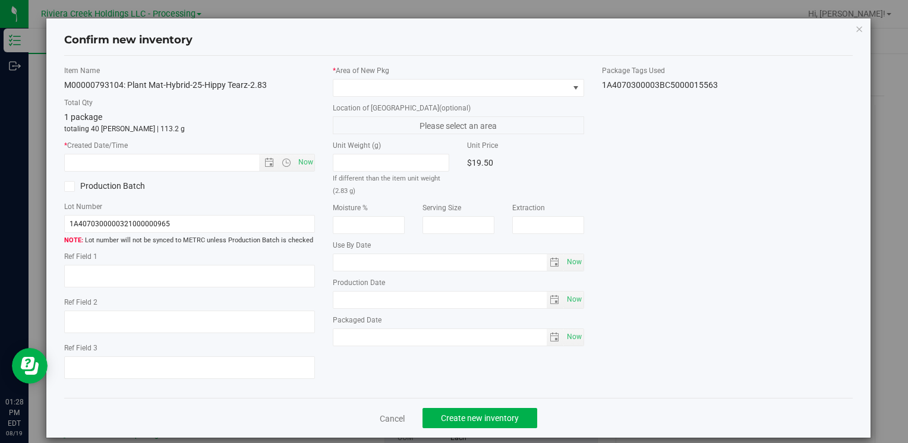
click at [303, 172] on div "Item Name M00000793104: Plant Mat-Hybrid-25-Hippy Tearz-2.83 Total Qty 1 packag…" at bounding box center [189, 227] width 269 height 324
click at [306, 170] on span "Now" at bounding box center [305, 162] width 20 height 17
type input "[DATE] 1:28 PM"
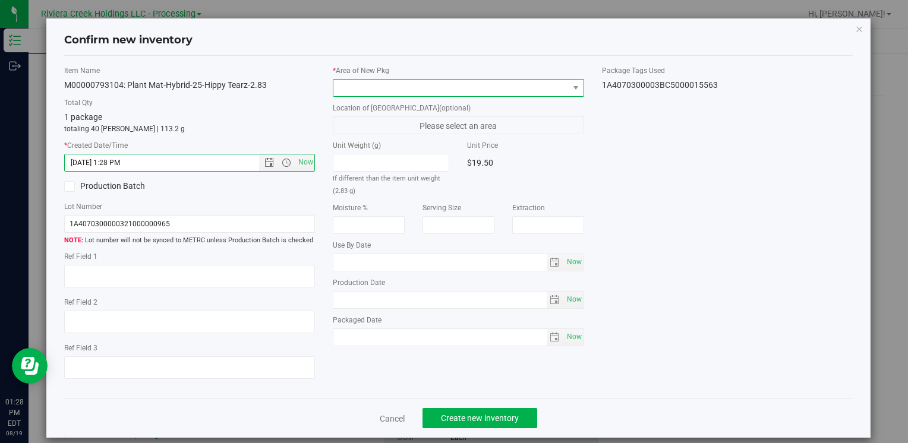
click at [358, 86] on span at bounding box center [450, 88] width 235 height 17
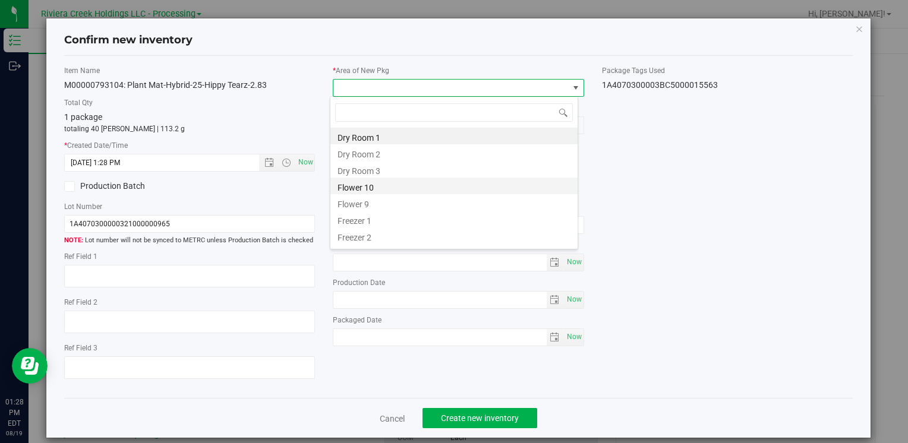
click at [402, 191] on li "Flower 10" at bounding box center [453, 186] width 247 height 17
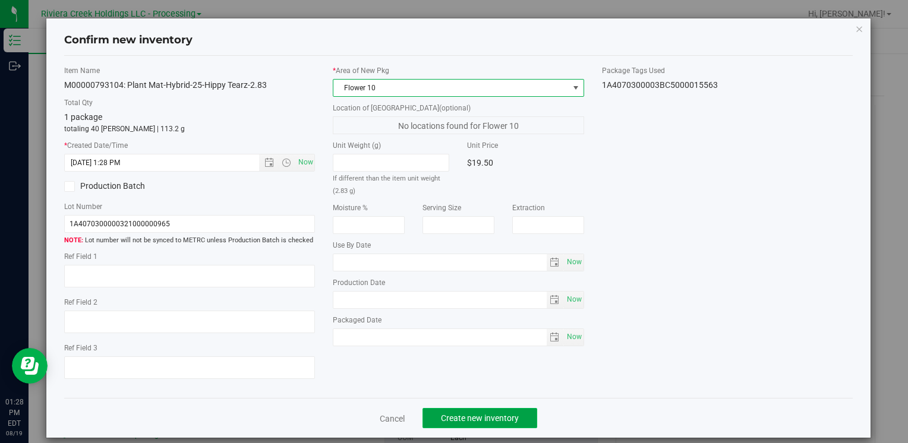
click at [473, 416] on span "Create new inventory" at bounding box center [480, 419] width 78 height 10
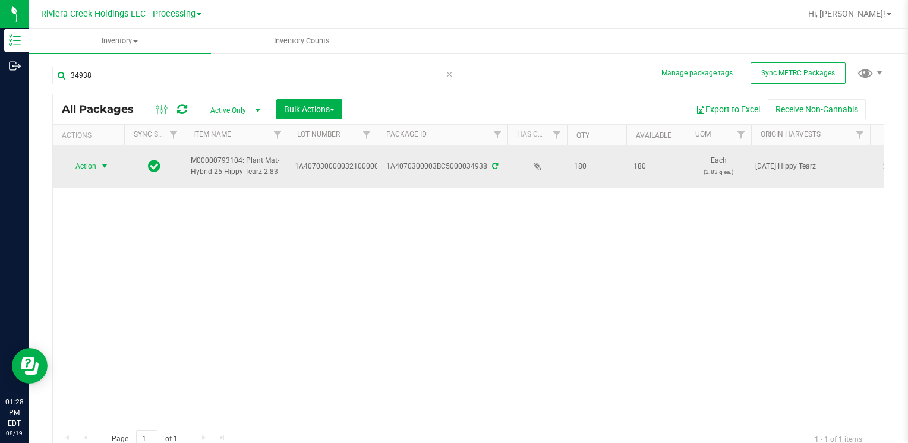
click at [103, 163] on span "select" at bounding box center [105, 167] width 10 height 10
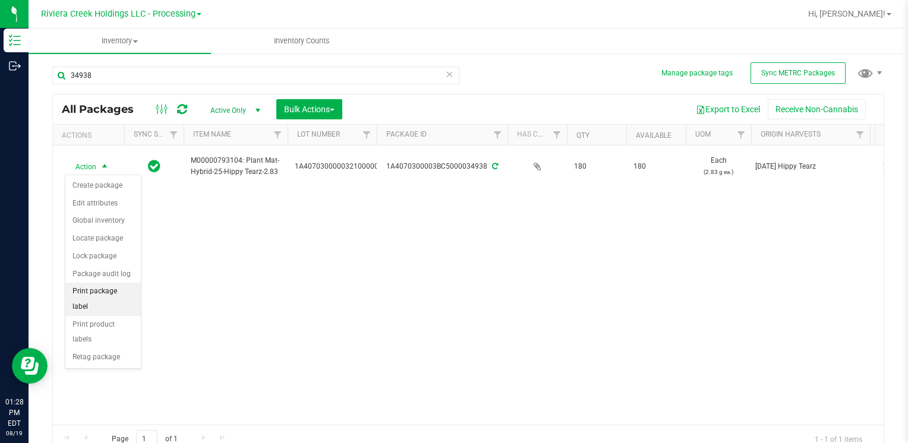
click at [133, 289] on li "Print package label" at bounding box center [102, 299] width 75 height 33
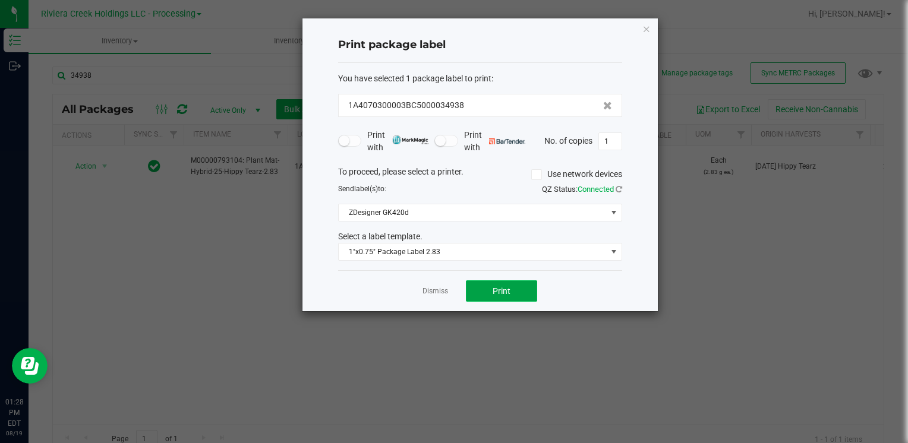
click at [514, 296] on button "Print" at bounding box center [501, 291] width 71 height 21
click at [647, 27] on icon "button" at bounding box center [647, 28] width 8 height 14
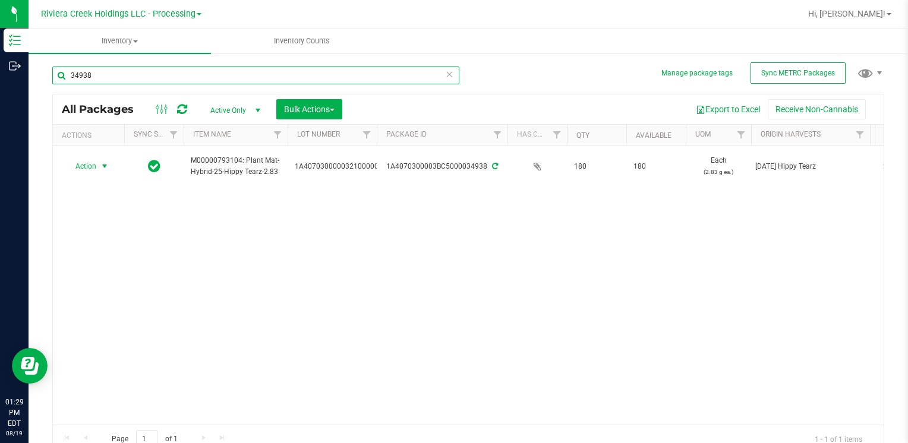
click at [231, 77] on input "34938" at bounding box center [255, 76] width 407 height 18
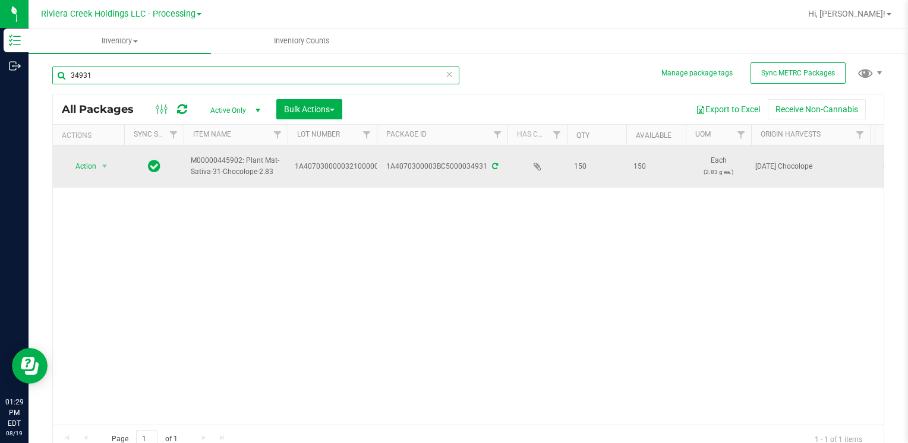
type input "34931"
click at [97, 171] on span "select" at bounding box center [104, 166] width 15 height 17
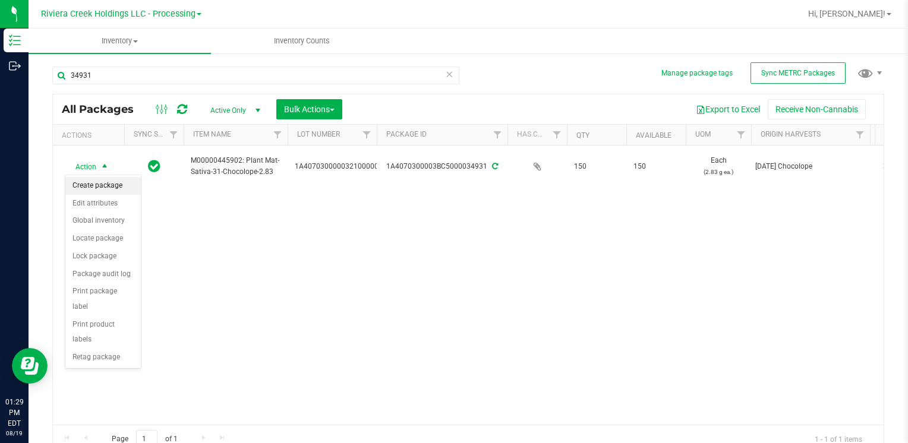
click at [112, 189] on li "Create package" at bounding box center [102, 186] width 75 height 18
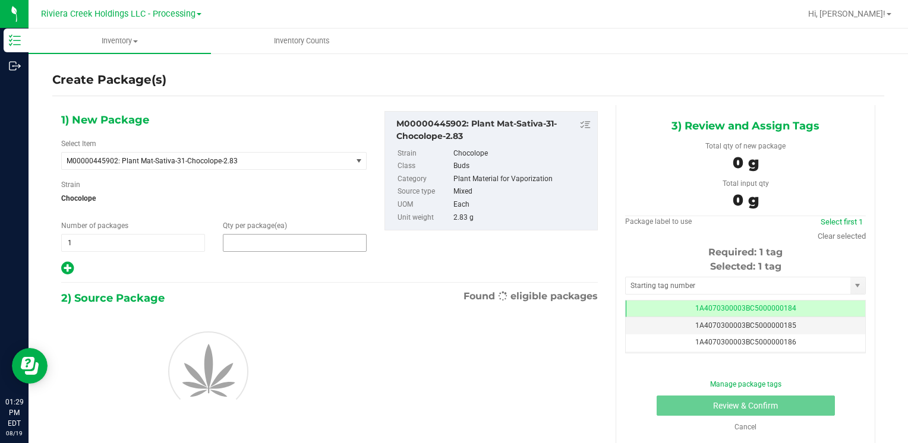
click at [278, 244] on span at bounding box center [295, 243] width 144 height 18
type input "40"
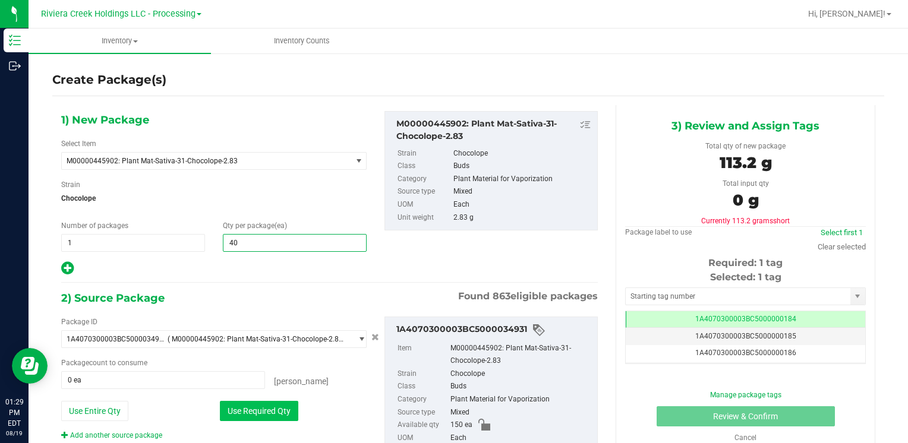
type input "40"
click at [233, 405] on button "Use Required Qty" at bounding box center [259, 411] width 78 height 20
type input "40 ea"
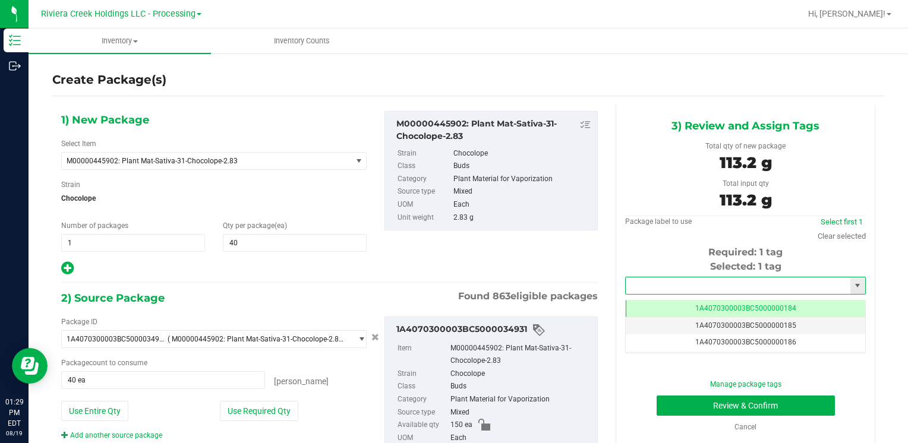
click at [692, 279] on input "text" at bounding box center [738, 286] width 225 height 17
click at [667, 295] on div "1A4070300003BC5000015564 No matching tags" at bounding box center [738, 305] width 238 height 23
click at [672, 300] on li "1A4070300003BC5000015564" at bounding box center [738, 306] width 237 height 18
type input "1A4070300003BC5000015564"
click at [686, 403] on button "Review & Confirm" at bounding box center [746, 406] width 178 height 20
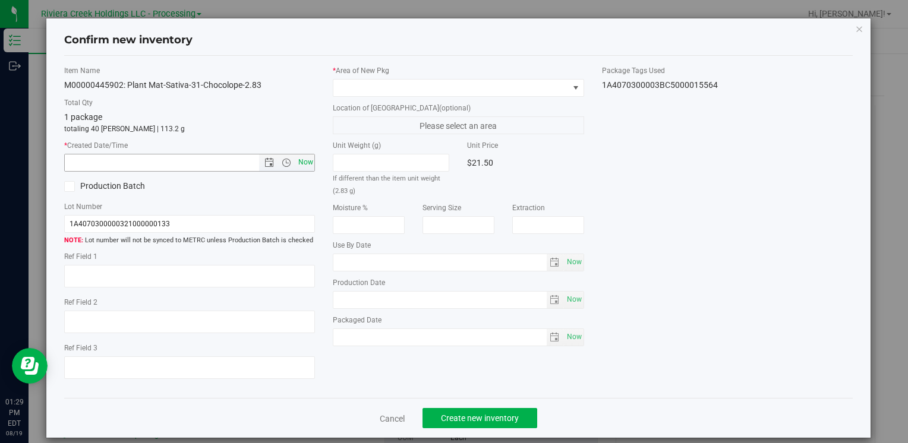
click at [299, 159] on span "Now" at bounding box center [305, 162] width 20 height 17
type input "[DATE] 1:29 PM"
click at [349, 77] on div "* Area of [GEOGRAPHIC_DATA]" at bounding box center [458, 81] width 251 height 32
click at [358, 90] on span at bounding box center [450, 88] width 235 height 17
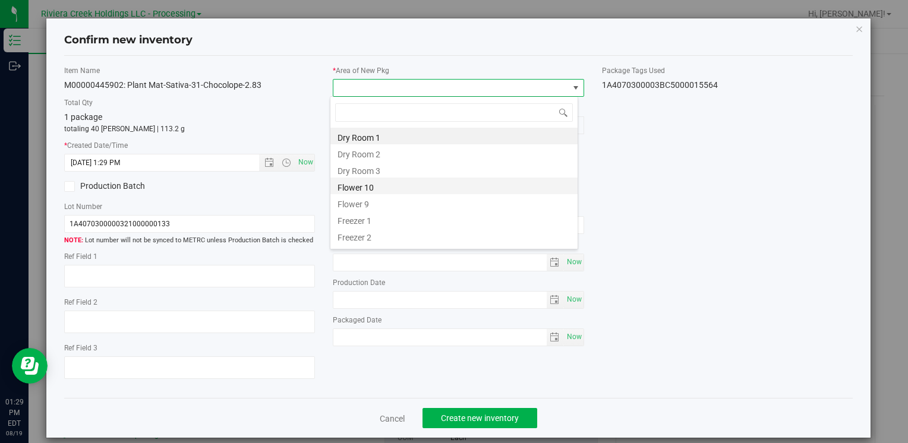
click at [373, 187] on li "Flower 10" at bounding box center [453, 186] width 247 height 17
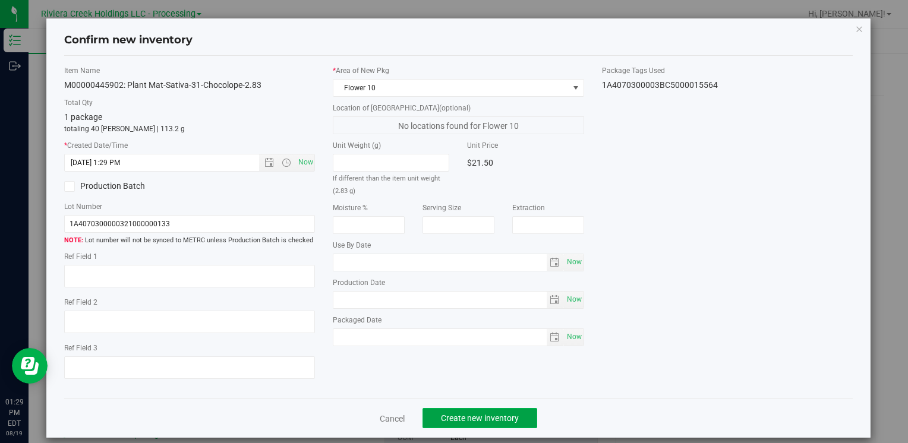
click at [471, 415] on span "Create new inventory" at bounding box center [480, 419] width 78 height 10
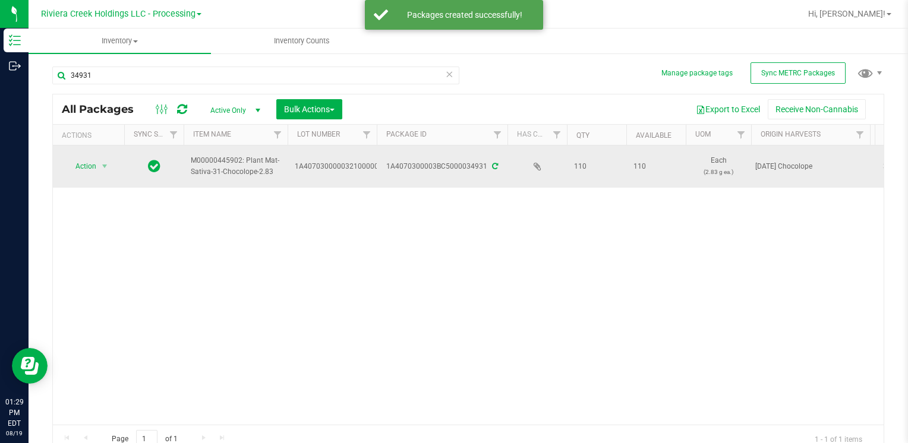
click at [96, 167] on span "Action" at bounding box center [81, 166] width 32 height 17
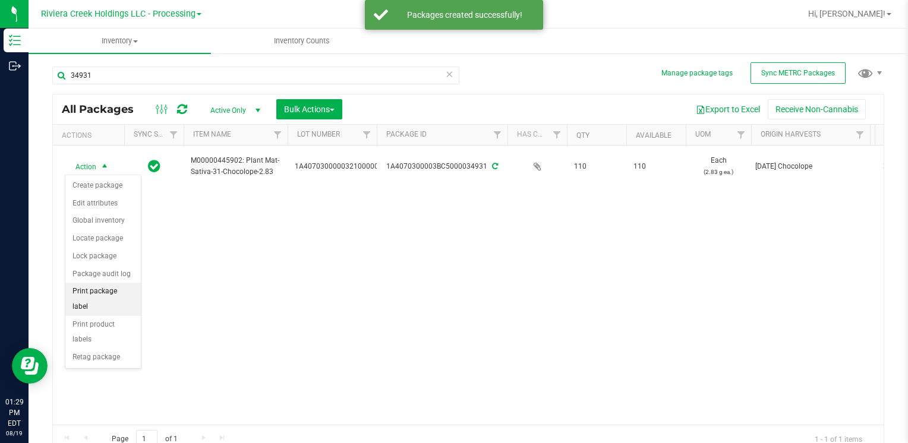
click at [128, 296] on li "Print package label" at bounding box center [102, 299] width 75 height 33
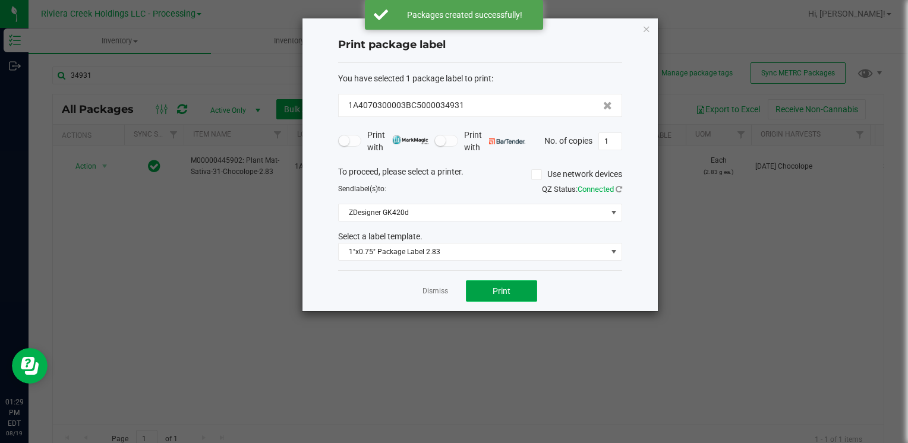
click at [489, 288] on button "Print" at bounding box center [501, 291] width 71 height 21
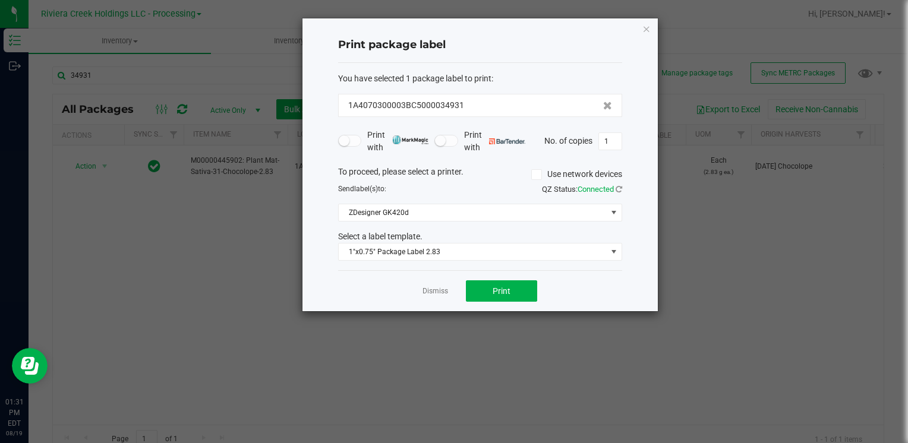
drag, startPoint x: 649, startPoint y: 25, endPoint x: 598, endPoint y: 52, distance: 57.7
click at [649, 26] on icon "button" at bounding box center [647, 28] width 8 height 14
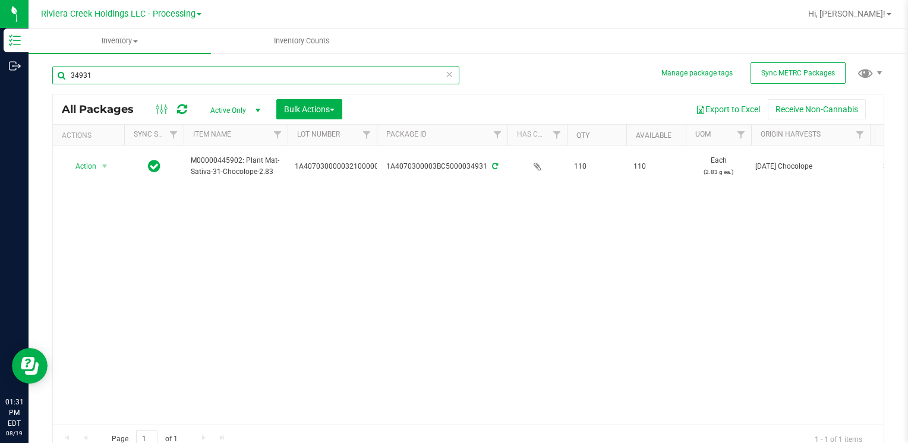
click at [119, 82] on input "34931" at bounding box center [255, 76] width 407 height 18
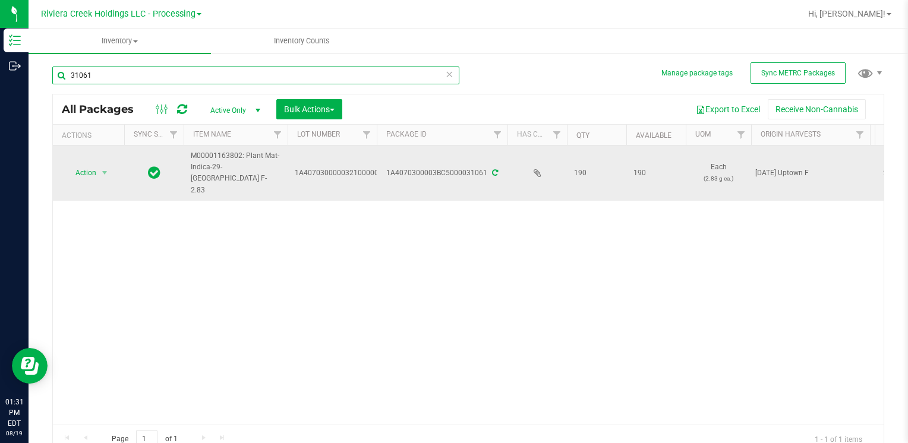
type input "31061"
click at [95, 168] on span "Action" at bounding box center [81, 173] width 32 height 17
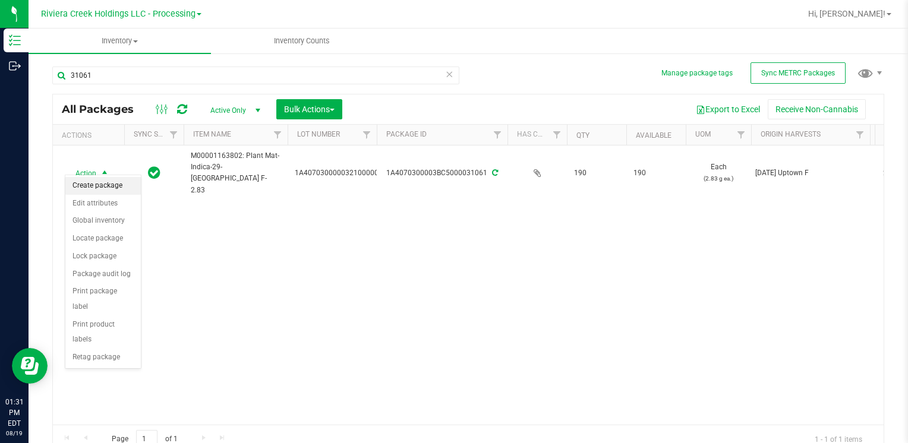
click at [112, 185] on li "Create package" at bounding box center [102, 186] width 75 height 18
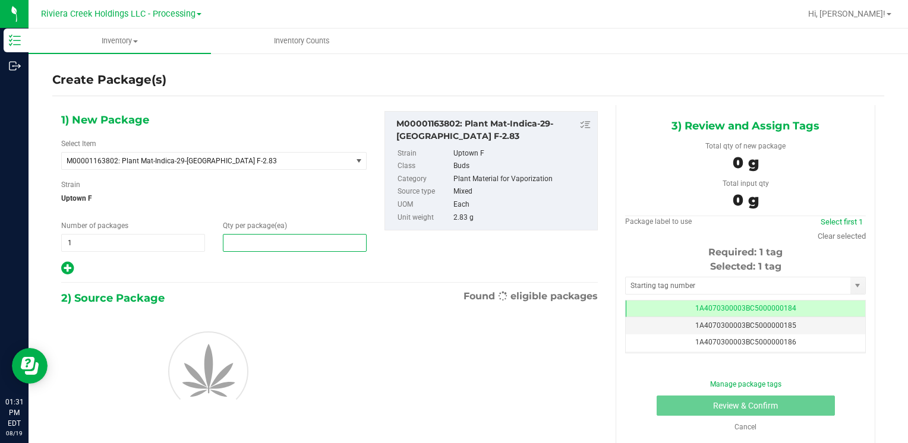
click at [251, 243] on span at bounding box center [295, 243] width 144 height 18
type input "40"
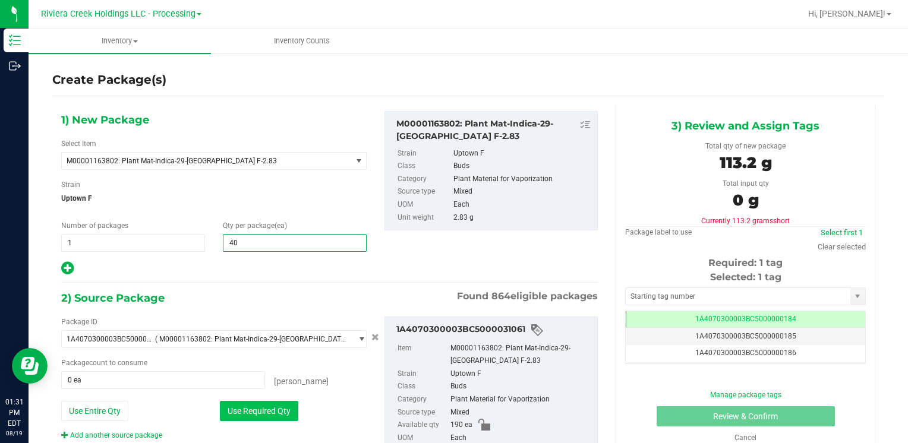
type input "40"
click at [245, 413] on button "Use Required Qty" at bounding box center [259, 411] width 78 height 20
type input "40 ea"
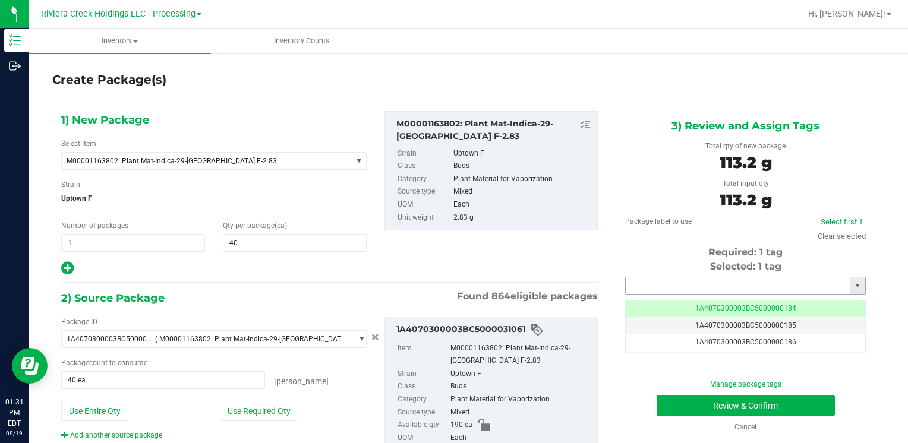
click at [657, 286] on input "text" at bounding box center [738, 286] width 225 height 17
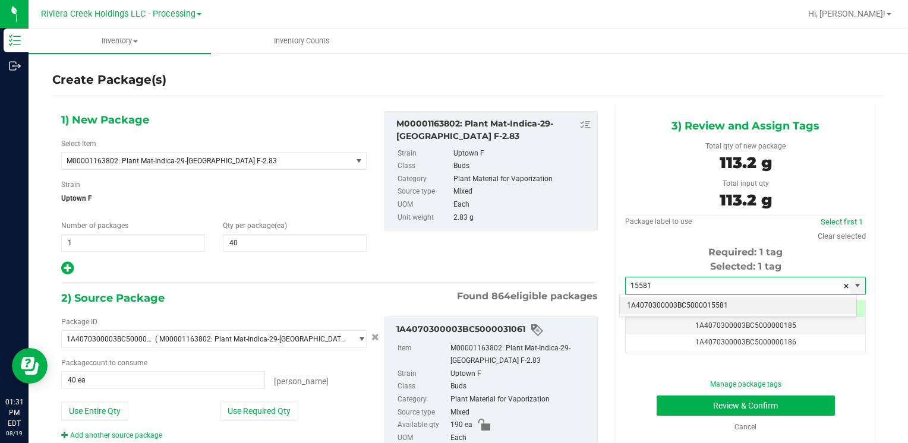
click at [656, 300] on li "1A4070300003BC5000015581" at bounding box center [738, 306] width 237 height 18
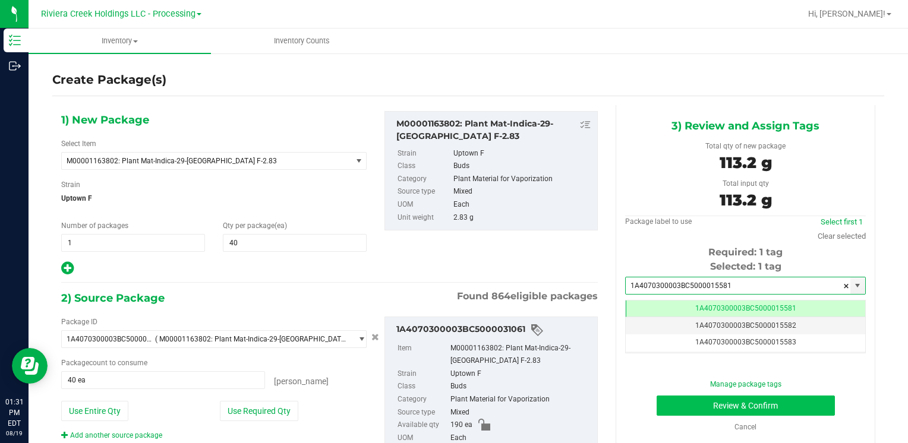
type input "1A4070300003BC5000015581"
click at [680, 401] on button "Review & Confirm" at bounding box center [746, 406] width 178 height 20
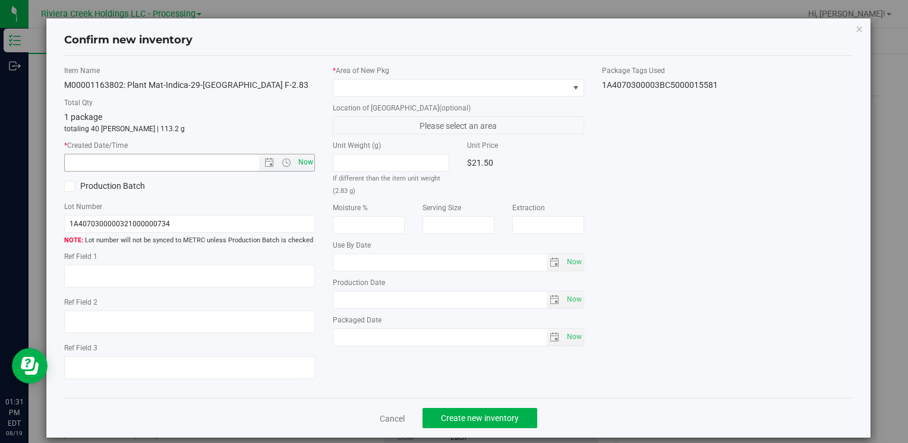
click at [304, 160] on span "Now" at bounding box center [305, 162] width 20 height 17
type input "[DATE] 1:31 PM"
drag, startPoint x: 362, startPoint y: 86, endPoint x: 369, endPoint y: 92, distance: 9.3
click at [363, 86] on span at bounding box center [450, 88] width 235 height 17
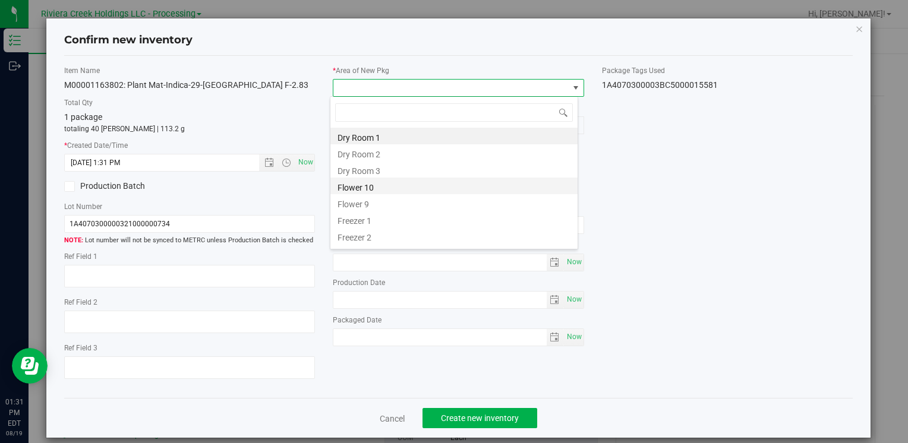
click at [391, 183] on li "Flower 10" at bounding box center [453, 186] width 247 height 17
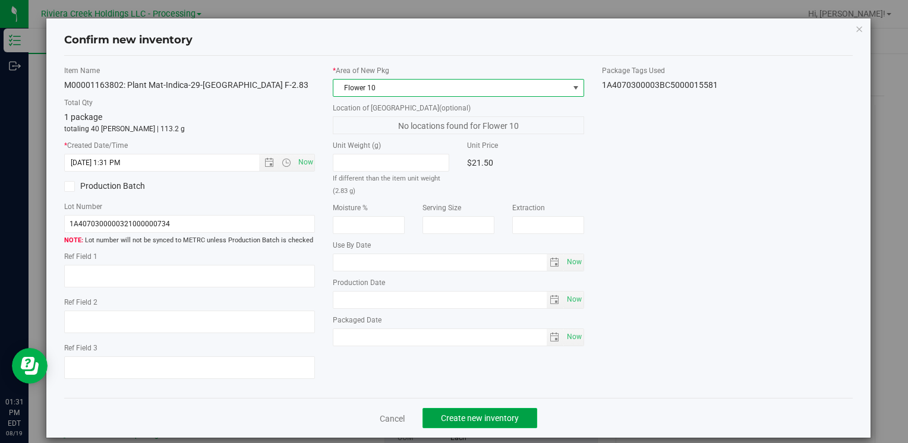
click at [478, 421] on span "Create new inventory" at bounding box center [480, 419] width 78 height 10
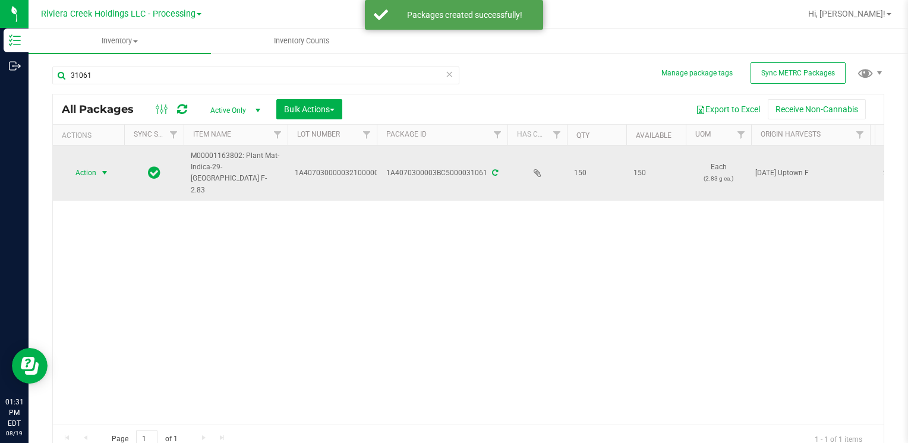
click at [100, 168] on span "select" at bounding box center [105, 173] width 10 height 10
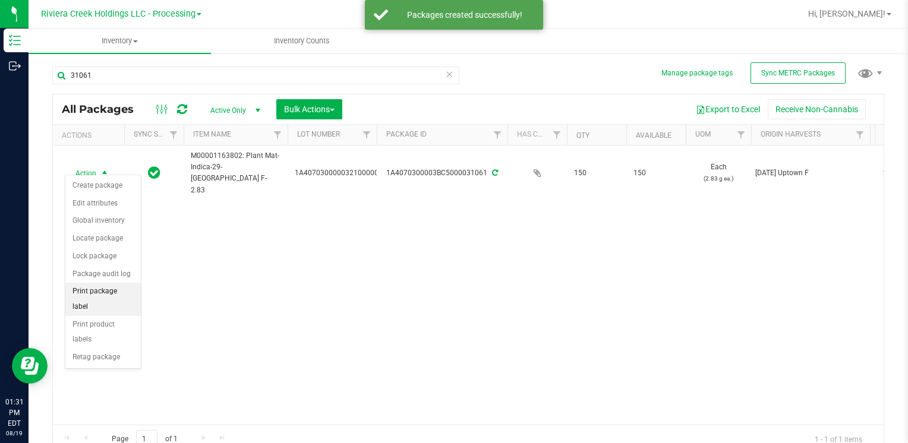
click at [130, 288] on li "Print package label" at bounding box center [102, 299] width 75 height 33
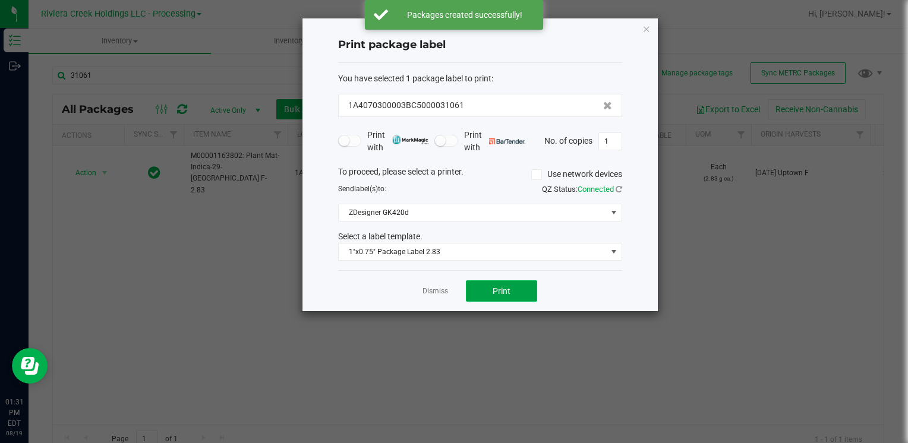
click at [489, 285] on button "Print" at bounding box center [501, 291] width 71 height 21
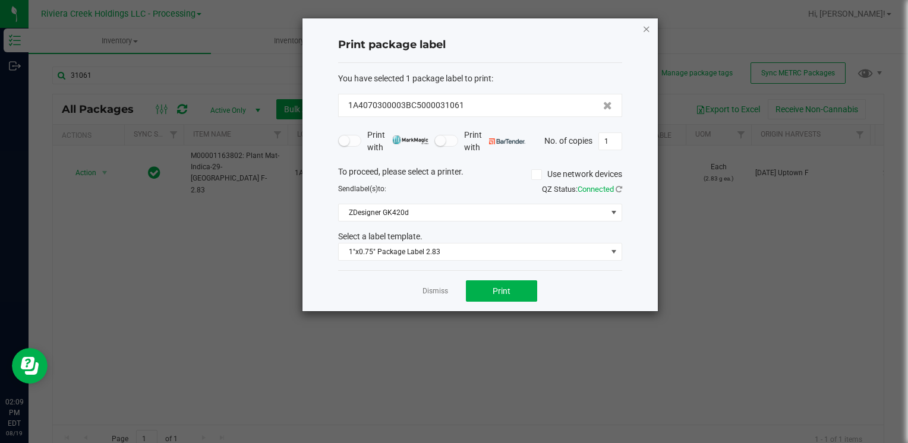
click at [645, 30] on icon "button" at bounding box center [647, 28] width 8 height 14
